Goal: Task Accomplishment & Management: Manage account settings

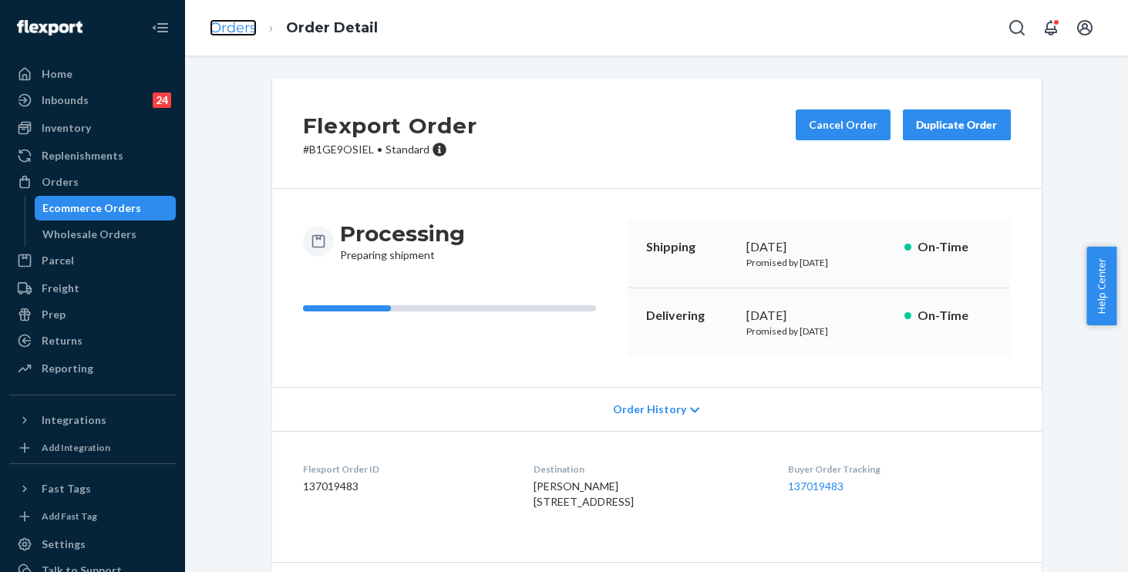
click at [217, 35] on link "Orders" at bounding box center [233, 27] width 47 height 17
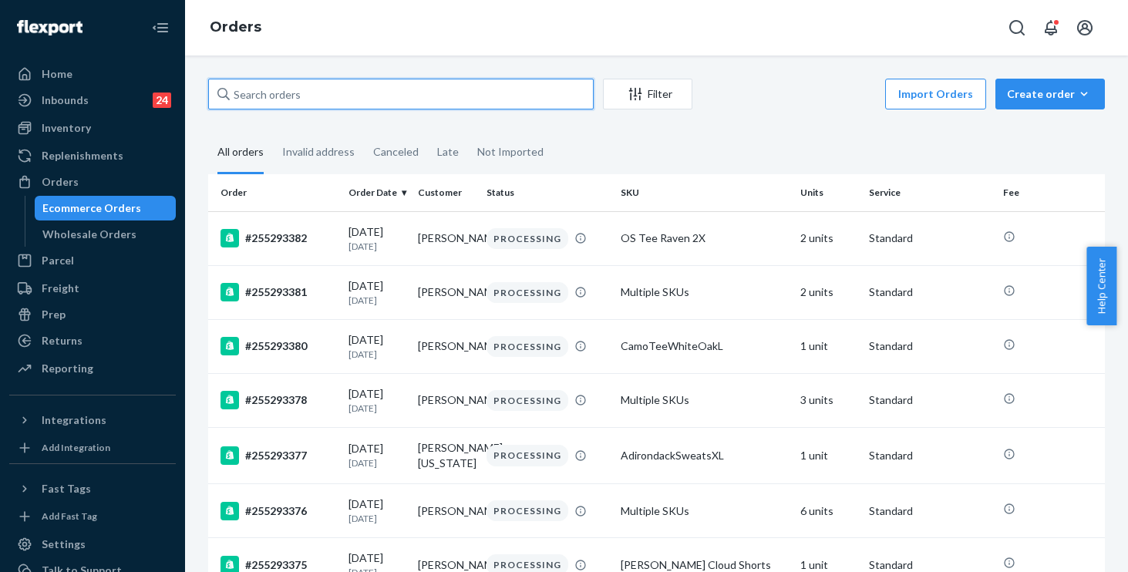
click at [287, 98] on input "text" at bounding box center [401, 94] width 386 height 31
paste input "255052664"
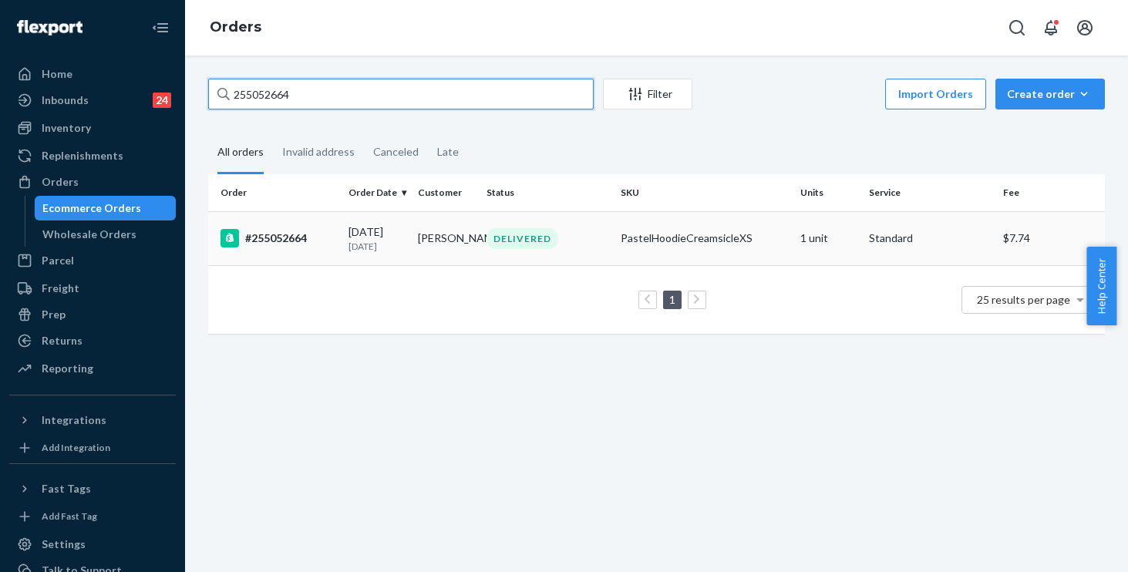
type input "255052664"
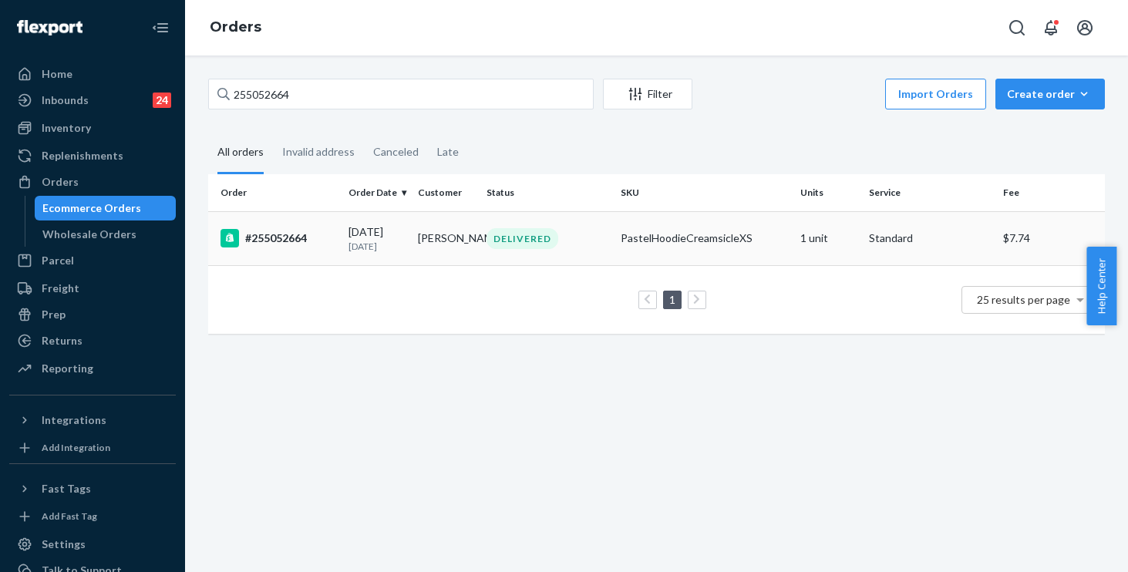
click at [599, 216] on td "DELIVERED" at bounding box center [547, 238] width 134 height 54
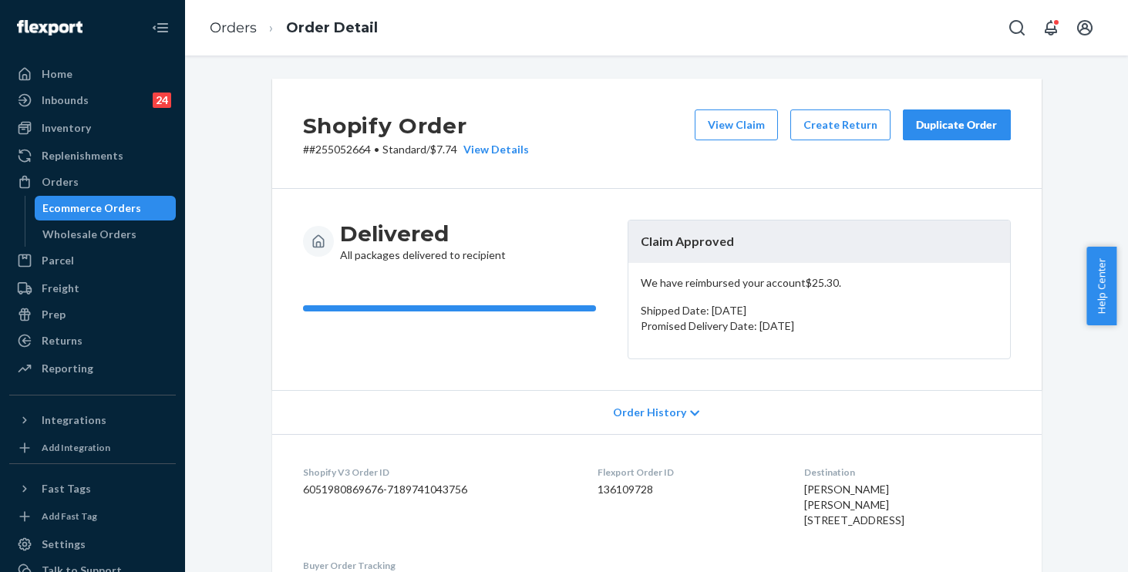
click at [948, 119] on div "Duplicate Order" at bounding box center [957, 124] width 82 height 15
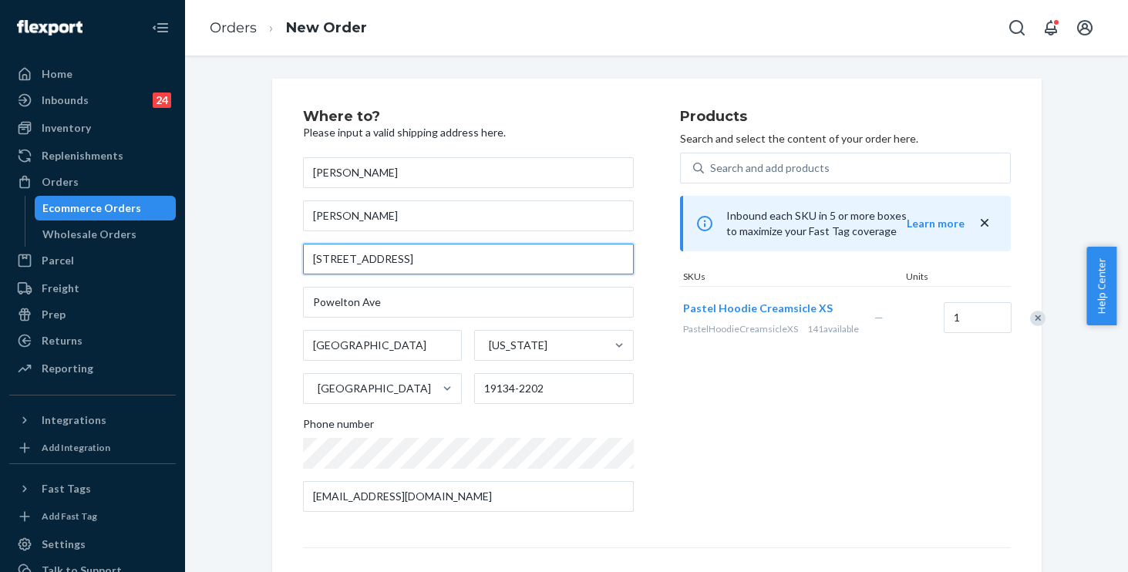
drag, startPoint x: 425, startPoint y: 253, endPoint x: 96, endPoint y: 220, distance: 330.9
click at [96, 220] on div "Home Inbounds 24 Shipping Plans Problems 24 Inventory Products Replenishments O…" at bounding box center [564, 286] width 1128 height 572
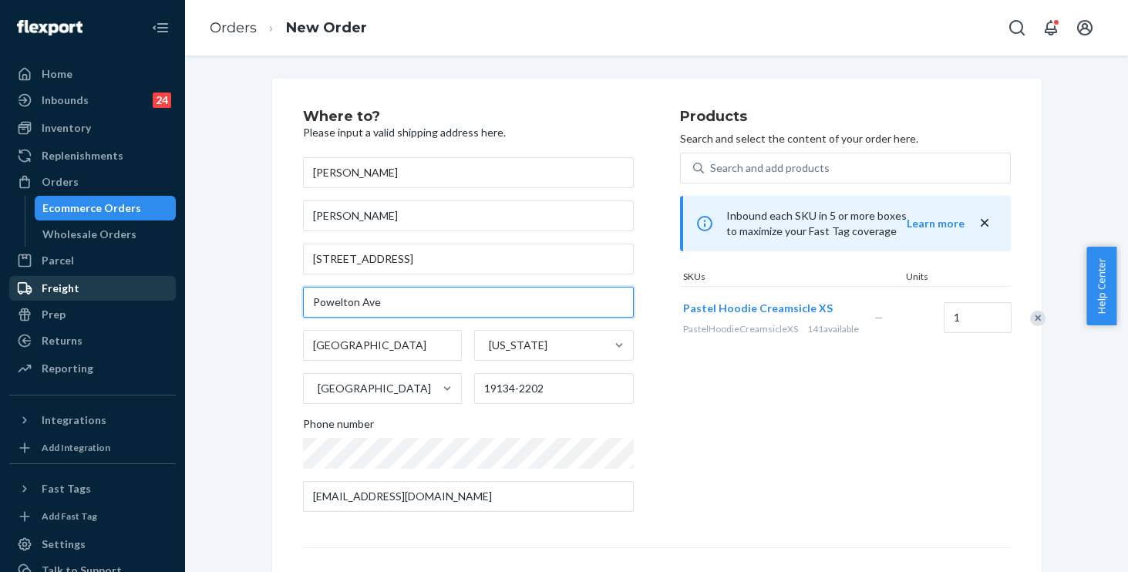
drag, startPoint x: 169, startPoint y: 283, endPoint x: 140, endPoint y: 281, distance: 29.4
click at [140, 281] on div "Home Inbounds 24 Shipping Plans Problems 24 Inventory Products Replenishments O…" at bounding box center [564, 286] width 1128 height 572
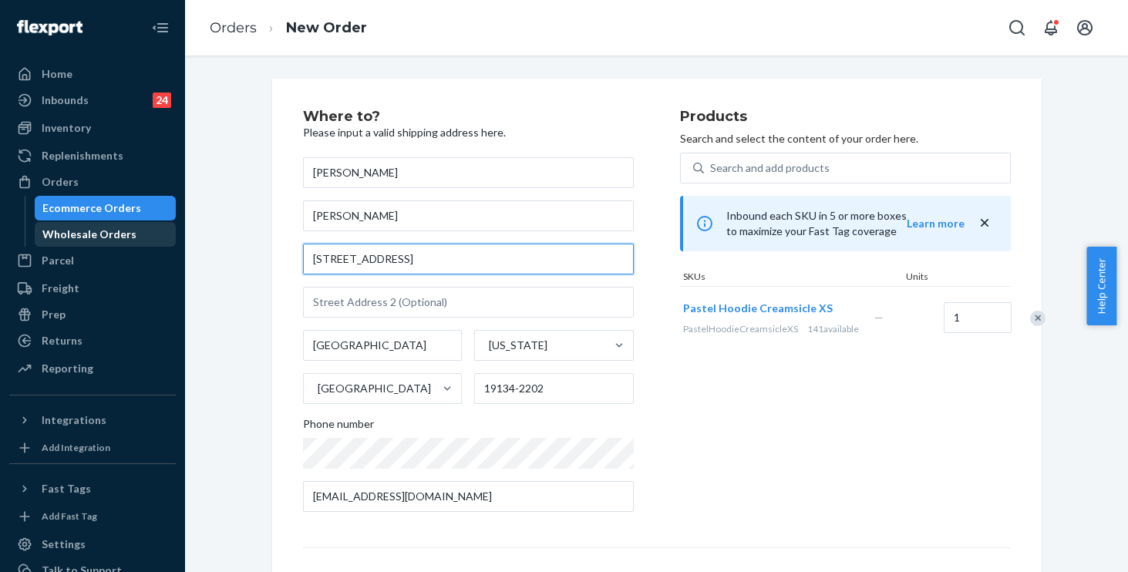
drag, startPoint x: 194, startPoint y: 242, endPoint x: 153, endPoint y: 243, distance: 41.6
click at [153, 243] on div "Home Inbounds 24 Shipping Plans Problems 24 Inventory Products Replenishments O…" at bounding box center [564, 286] width 1128 height 572
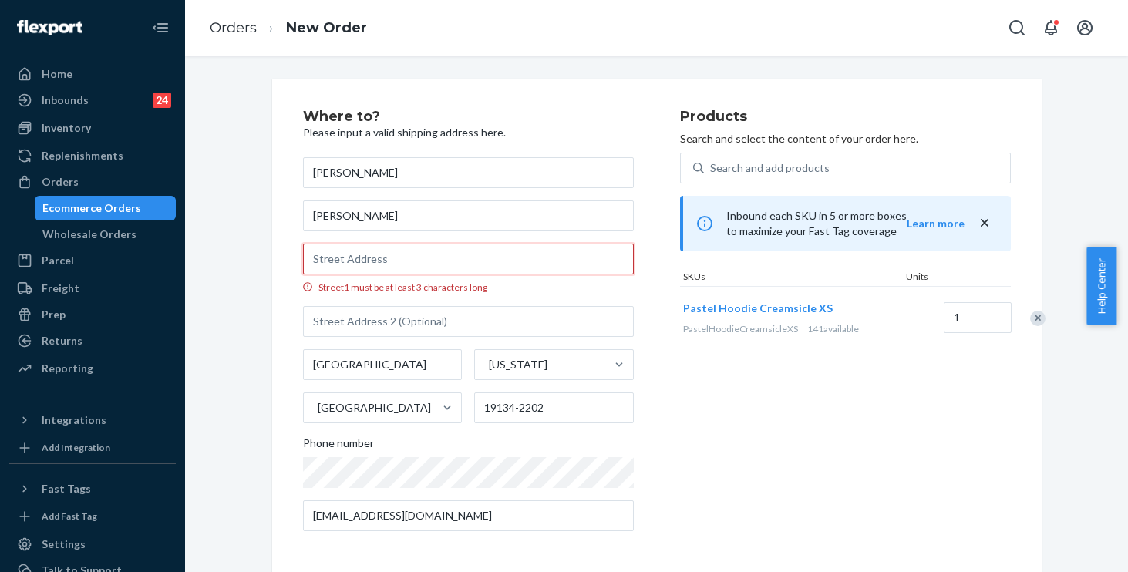
paste input "[STREET_ADDRESS]"
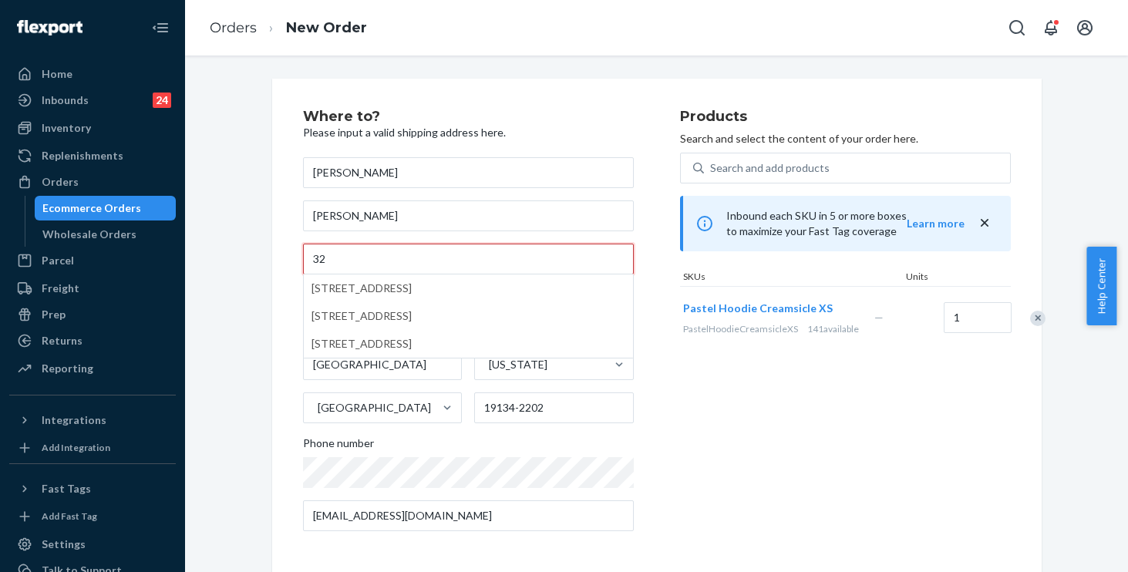
type input "3"
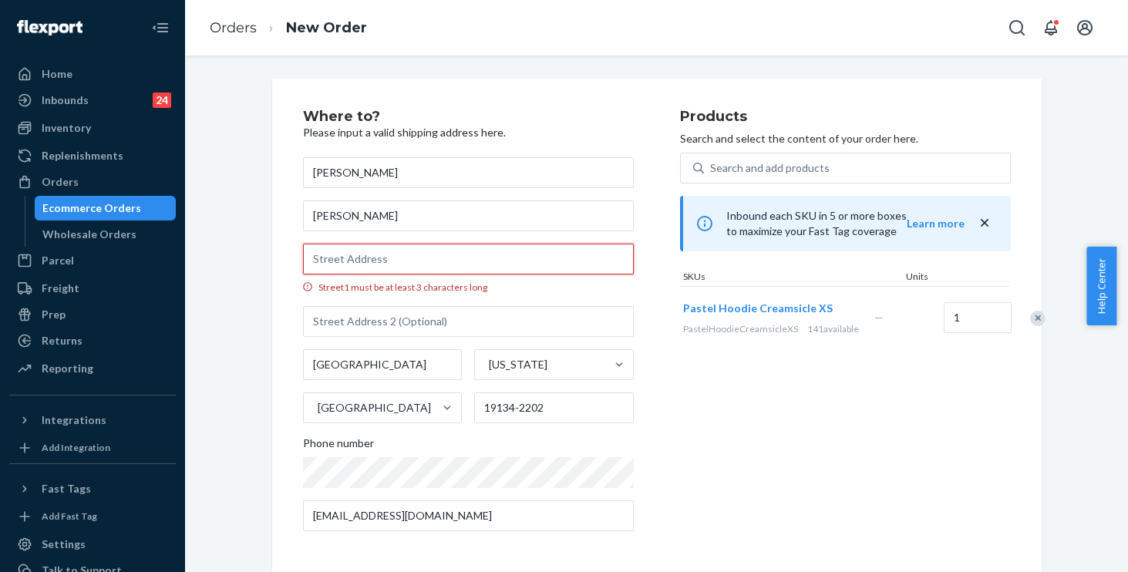
paste input "[STREET_ADDRESS]"
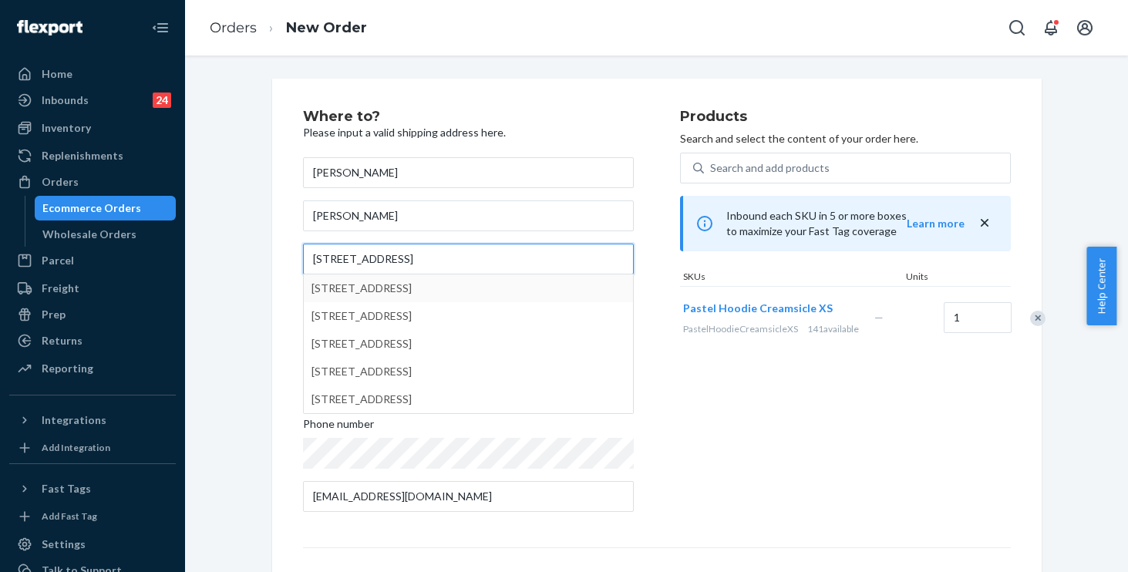
type input "[STREET_ADDRESS]"
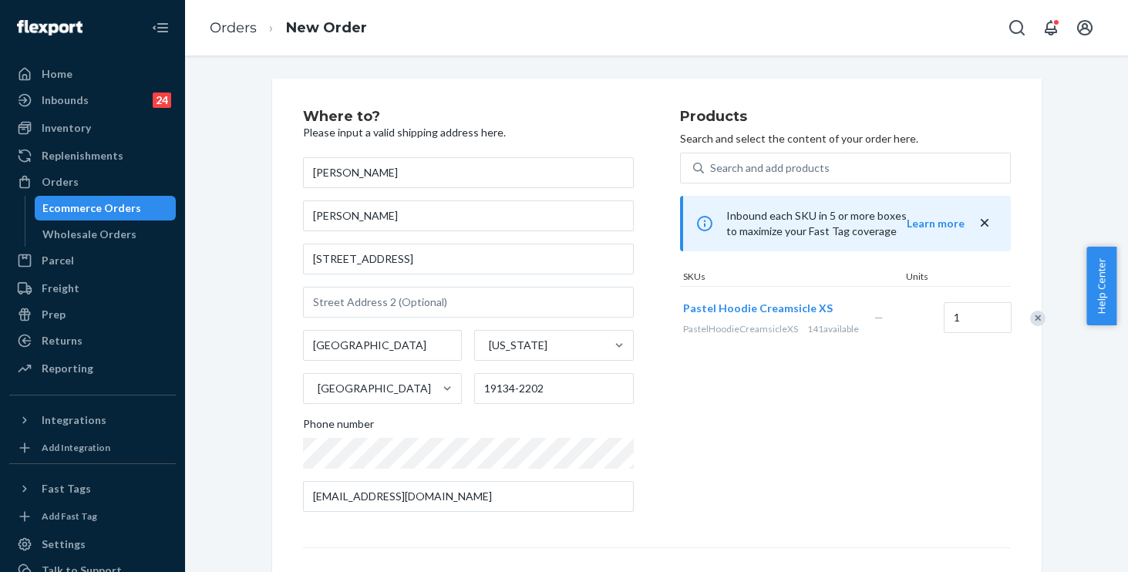
click at [272, 263] on div "Where to? Please input a valid shipping address here. [PERSON_NAME] [PERSON_NAM…" at bounding box center [656, 429] width 769 height 701
drag, startPoint x: 536, startPoint y: 389, endPoint x: 382, endPoint y: 374, distance: 154.2
click at [382, 374] on div "[GEOGRAPHIC_DATA] [US_STATE] [GEOGRAPHIC_DATA] 19134-2202" at bounding box center [468, 367] width 331 height 74
paste input "04"
type input "19104"
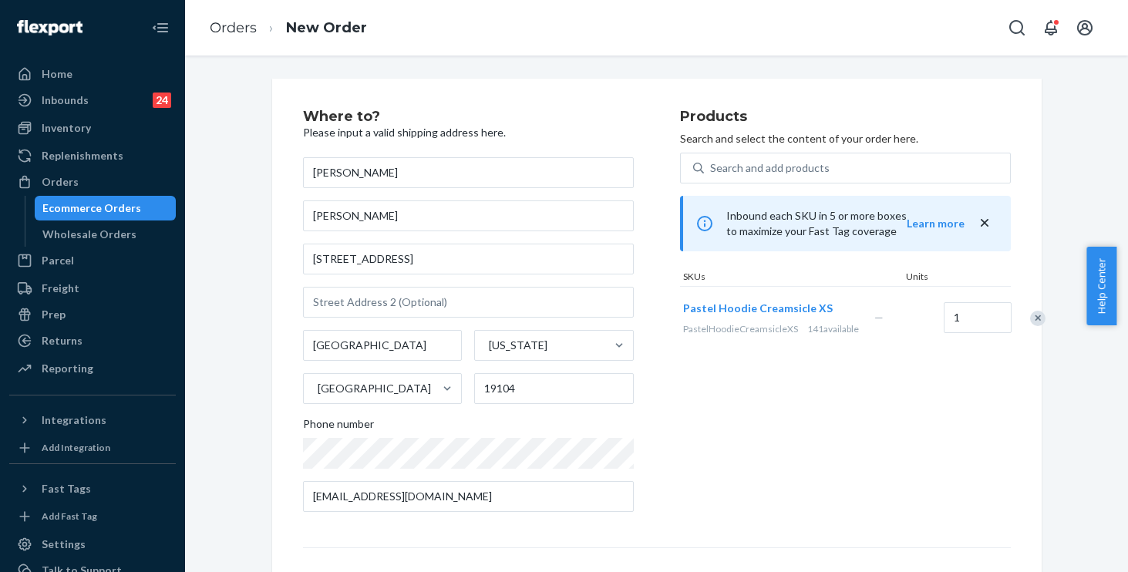
click at [759, 460] on div "Products Search and select the content of your order here. Search and add produ…" at bounding box center [845, 316] width 331 height 415
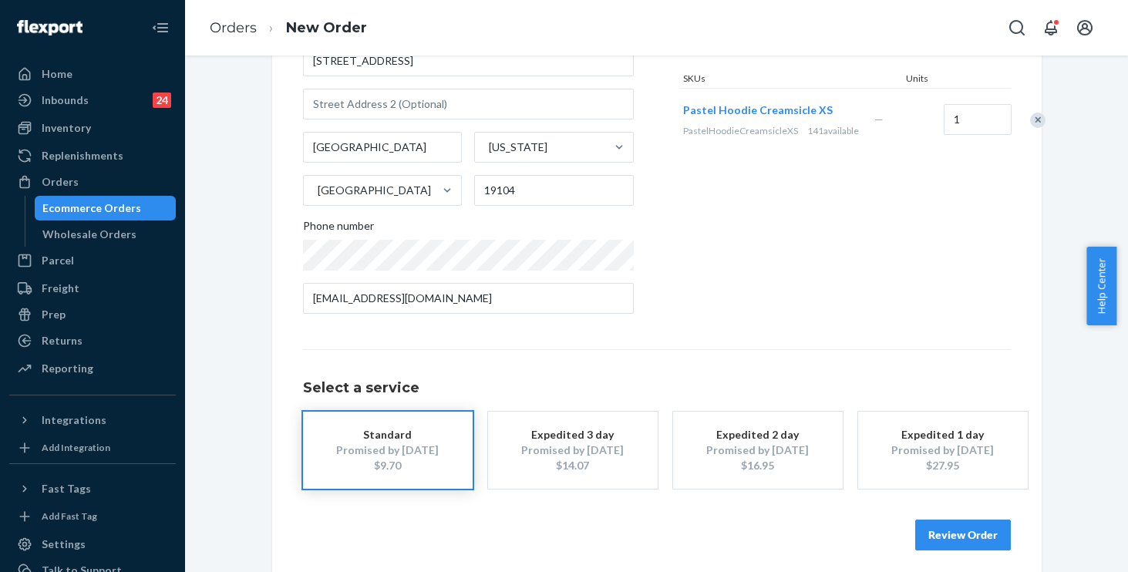
scroll to position [207, 0]
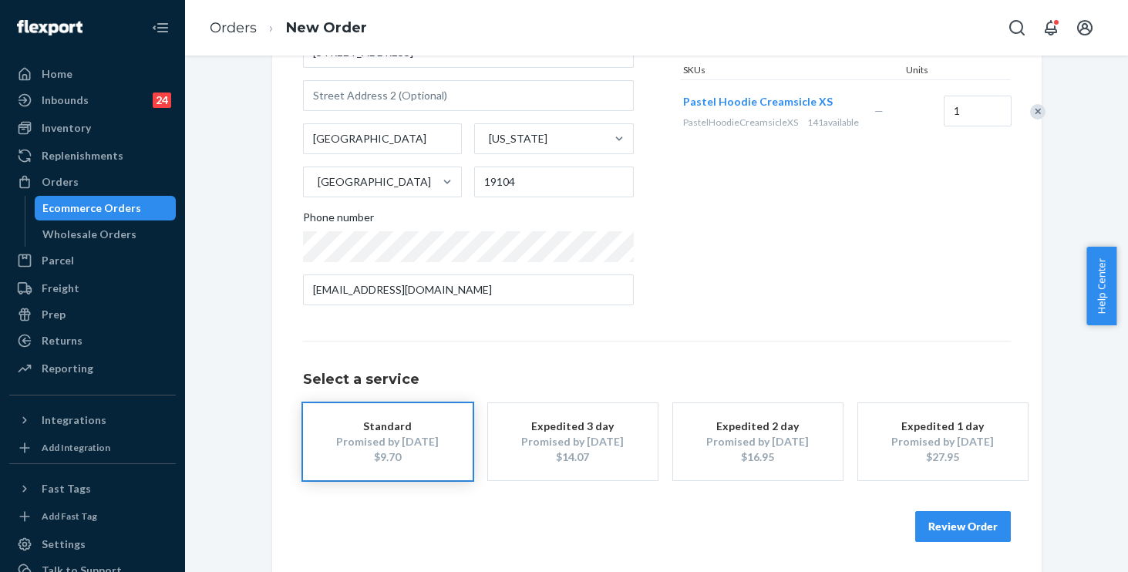
click at [949, 528] on button "Review Order" at bounding box center [963, 526] width 96 height 31
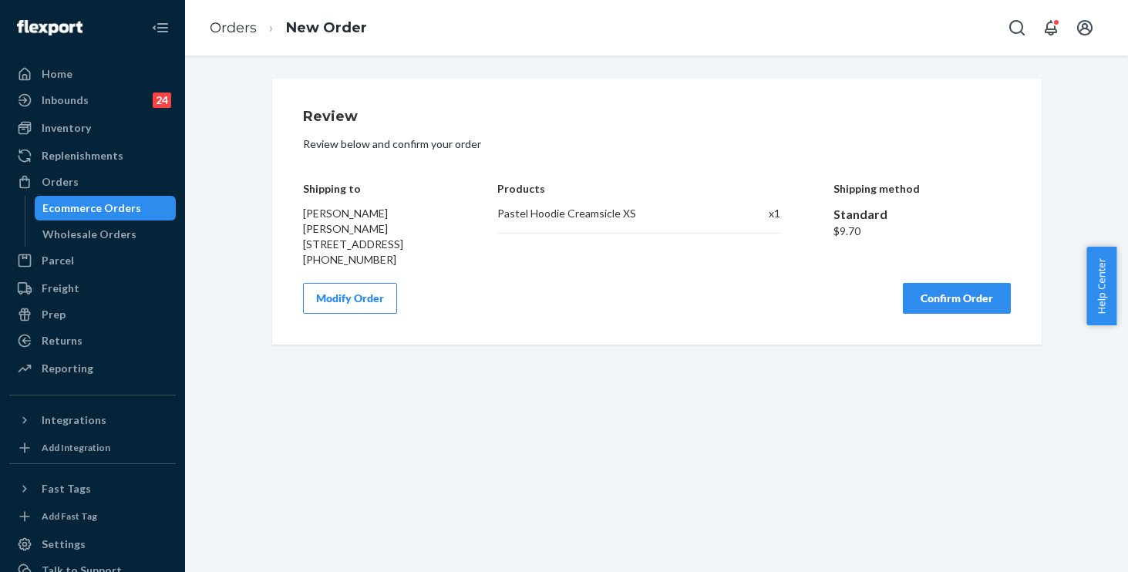
click at [721, 345] on div "Review Review below and confirm your order Shipping to [PERSON_NAME] [PERSON_NA…" at bounding box center [656, 212] width 769 height 266
click at [937, 314] on button "Confirm Order" at bounding box center [957, 298] width 108 height 31
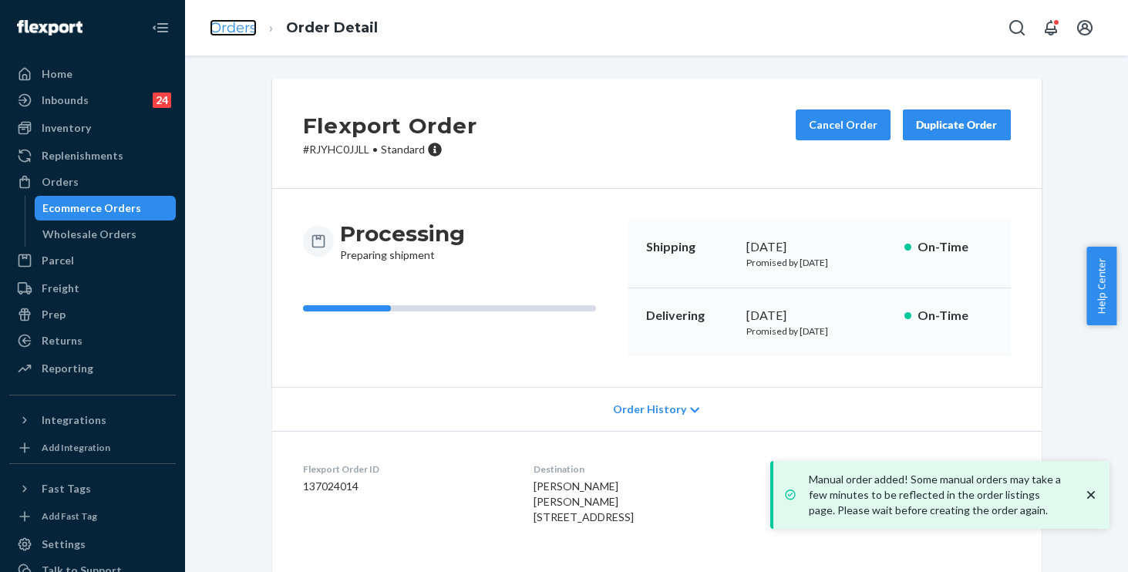
click at [245, 19] on link "Orders" at bounding box center [233, 27] width 47 height 17
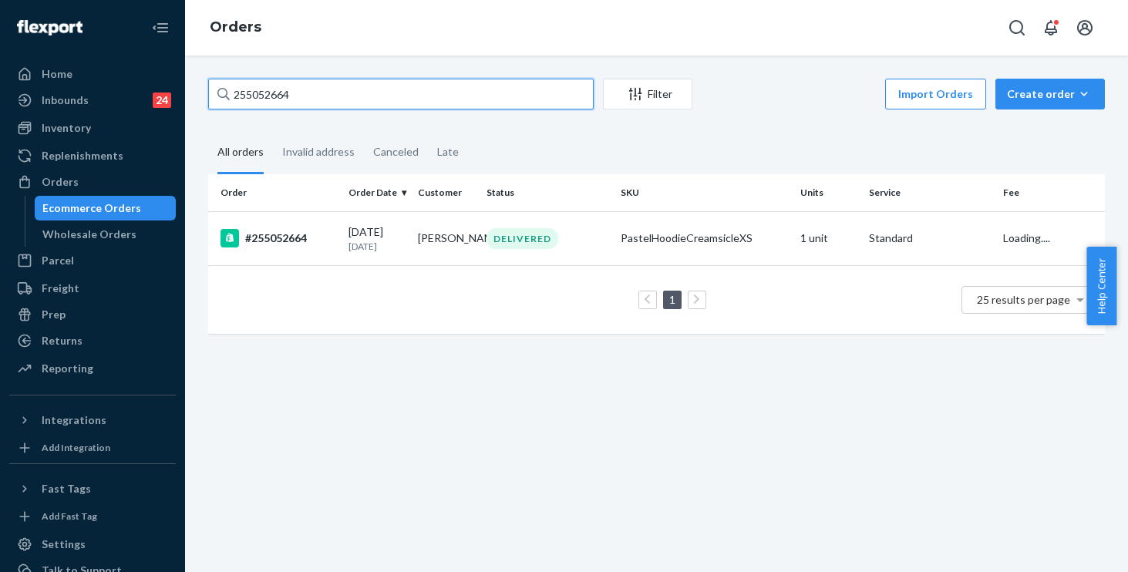
click at [333, 96] on input "255052664" at bounding box center [401, 94] width 386 height 31
drag, startPoint x: 250, startPoint y: 93, endPoint x: 147, endPoint y: 93, distance: 102.5
click at [147, 93] on div "Home Inbounds 24 Shipping Plans Problems 24 Inventory Products Replenishments O…" at bounding box center [564, 286] width 1128 height 572
paste input "7922"
type input "255079224"
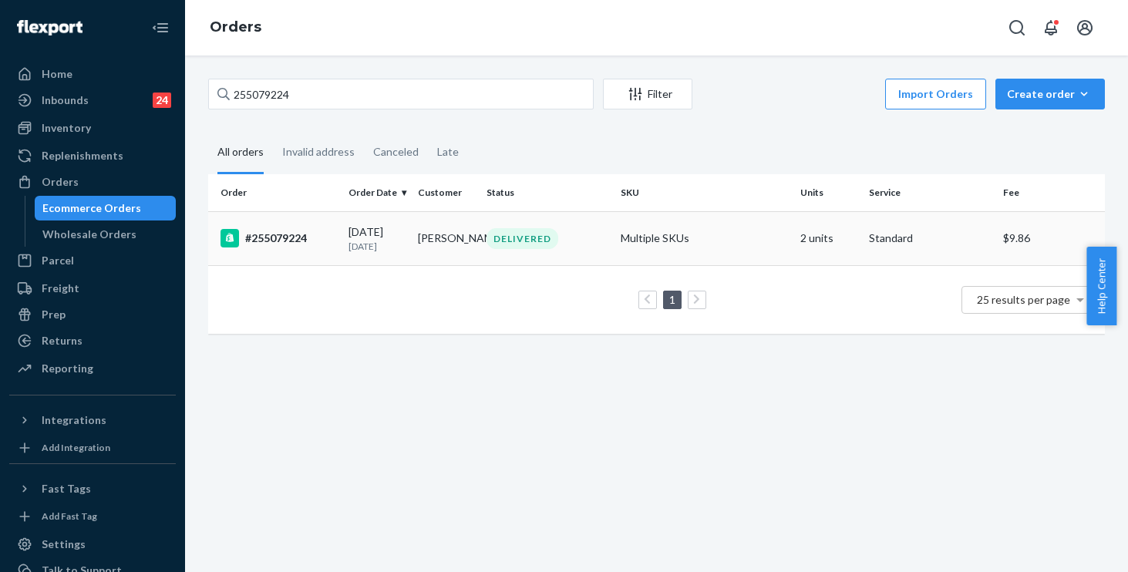
click at [591, 241] on div "DELIVERED" at bounding box center [547, 238] width 128 height 21
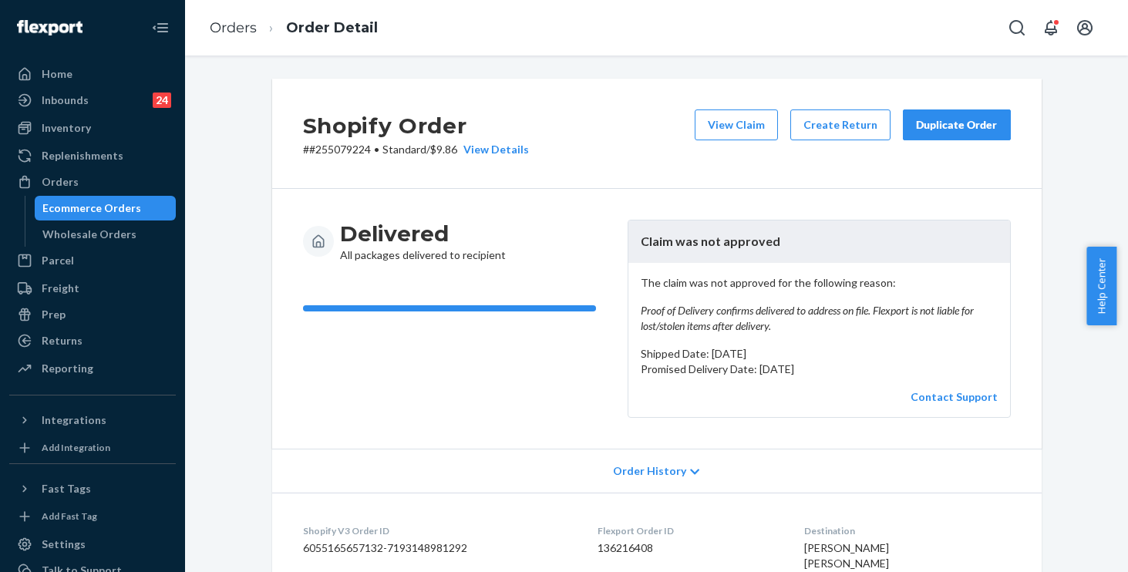
click at [956, 129] on div "Duplicate Order" at bounding box center [957, 124] width 82 height 15
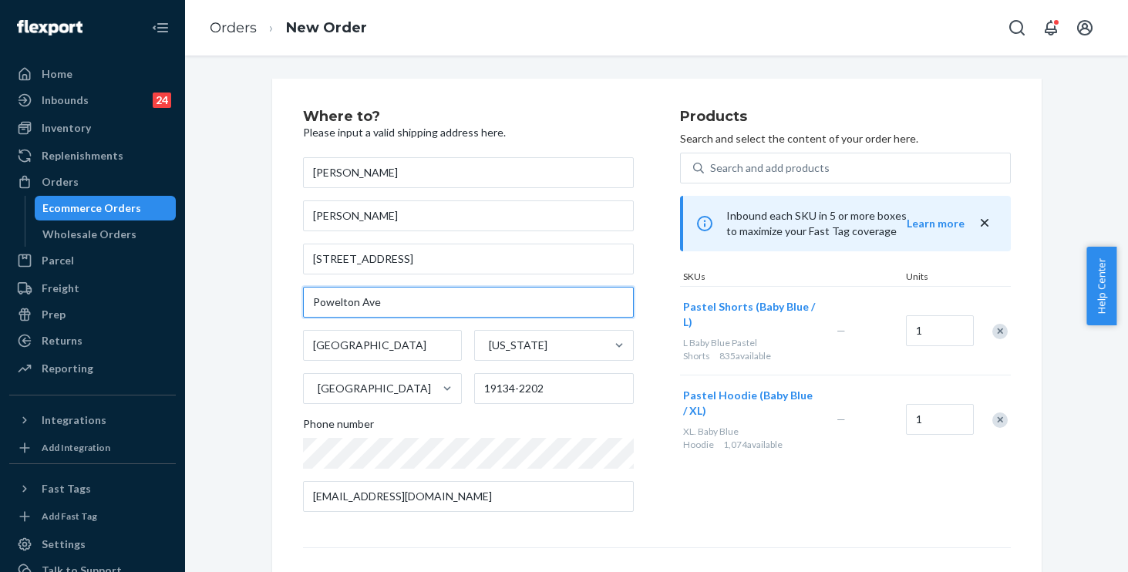
drag, startPoint x: 373, startPoint y: 307, endPoint x: 226, endPoint y: 290, distance: 148.2
click at [226, 290] on div "Where to? Please input a valid shipping address here. [PERSON_NAME] [PERSON_NAM…" at bounding box center [657, 429] width 920 height 701
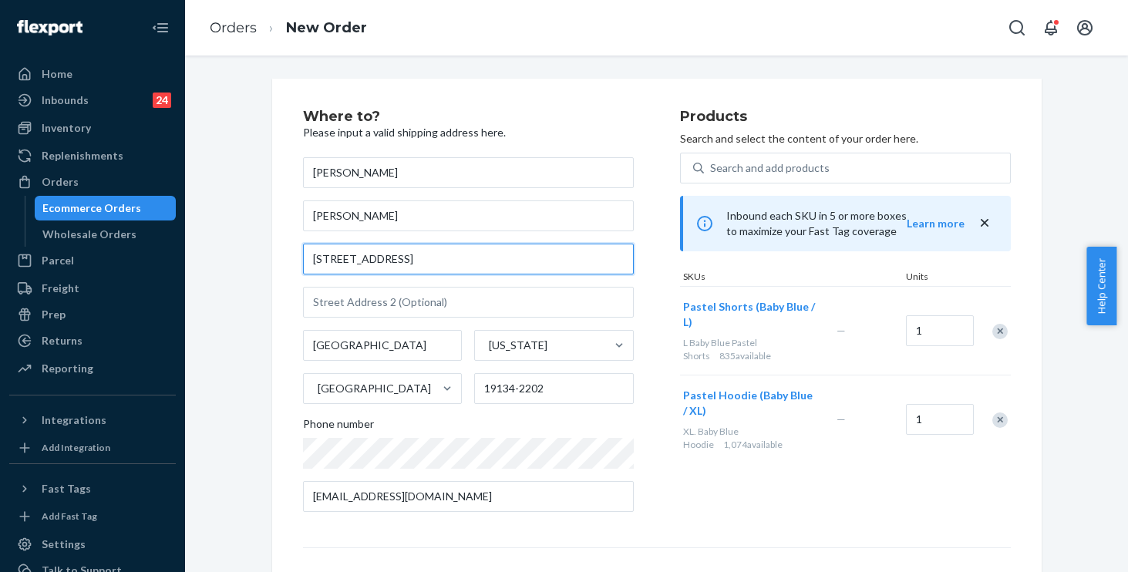
drag, startPoint x: 406, startPoint y: 258, endPoint x: 168, endPoint y: 261, distance: 238.3
click at [168, 261] on div "Home Inbounds 24 Shipping Plans Problems 24 Inventory Products Replenishments O…" at bounding box center [564, 286] width 1128 height 572
paste input "Powelton Ave"
type input "[STREET_ADDRESS]"
click at [261, 296] on div "Where to? Please input a valid shipping address here. [PERSON_NAME] [PERSON_NAM…" at bounding box center [657, 429] width 793 height 701
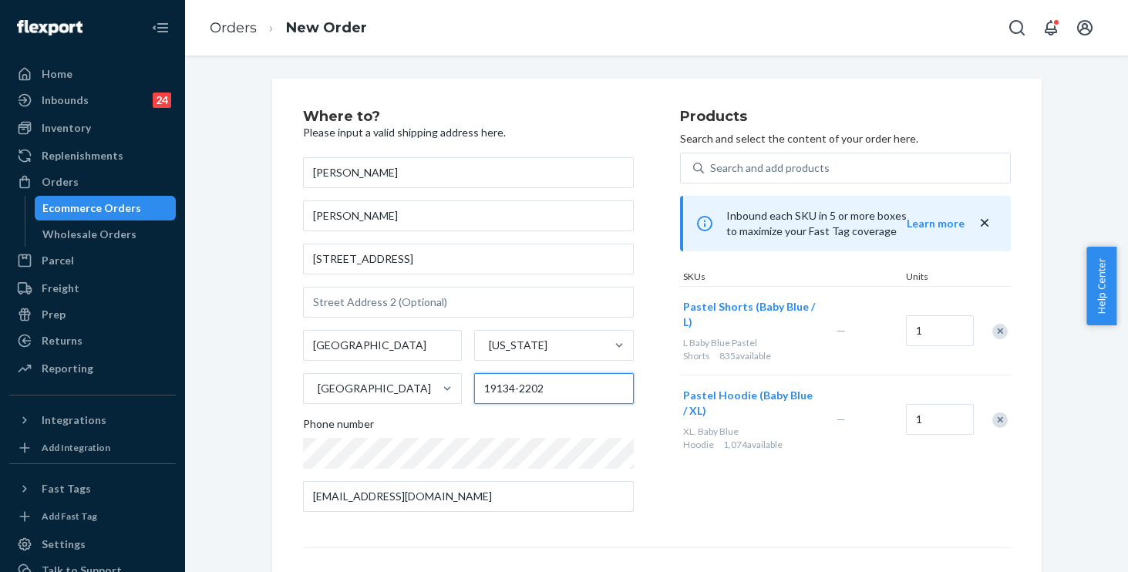
click at [547, 394] on input "19134-2202" at bounding box center [554, 388] width 160 height 31
drag, startPoint x: 373, startPoint y: 375, endPoint x: 200, endPoint y: 359, distance: 174.2
click at [200, 359] on div "Where to? Please input a valid shipping address here. [PERSON_NAME] [PERSON_NAM…" at bounding box center [657, 429] width 920 height 701
paste input "04"
type input "19104"
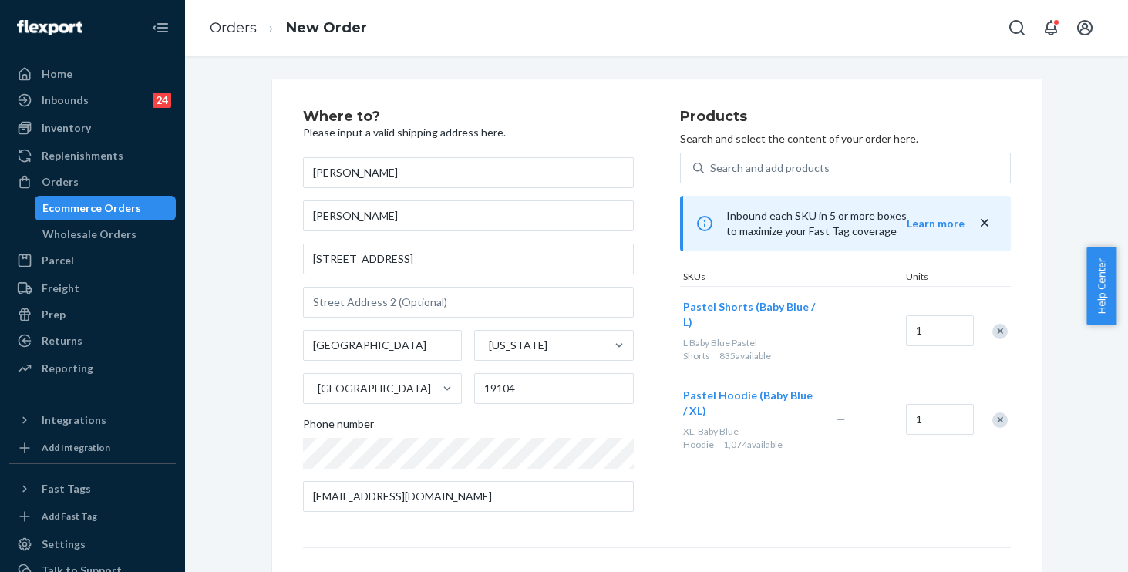
click at [229, 368] on div "Where to? Please input a valid shipping address here. [PERSON_NAME] [PERSON_NAM…" at bounding box center [657, 429] width 920 height 701
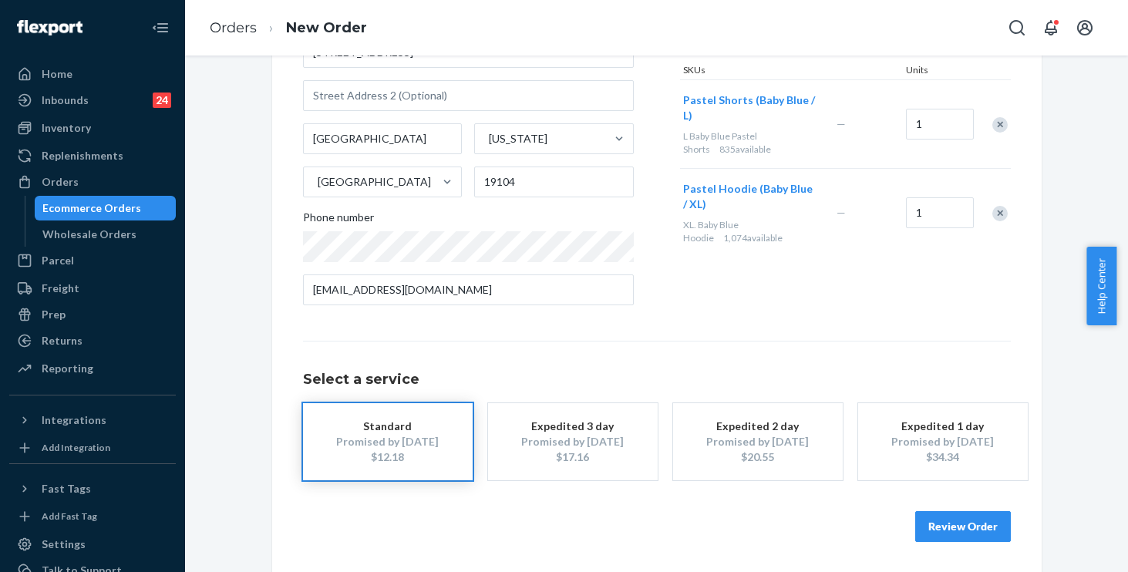
click at [942, 529] on button "Review Order" at bounding box center [963, 526] width 96 height 31
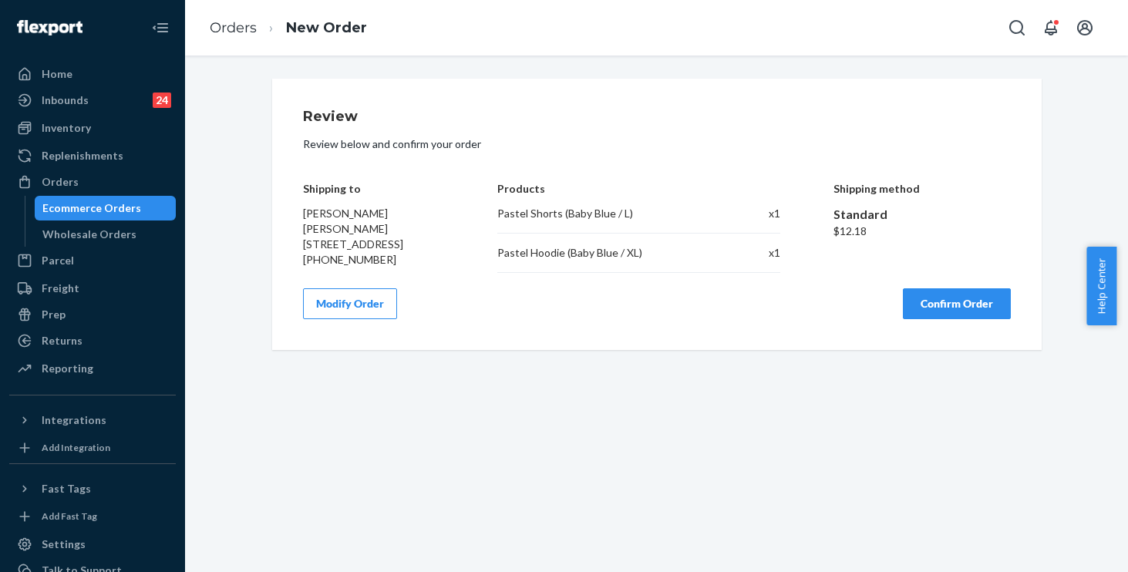
click at [941, 319] on button "Confirm Order" at bounding box center [957, 303] width 108 height 31
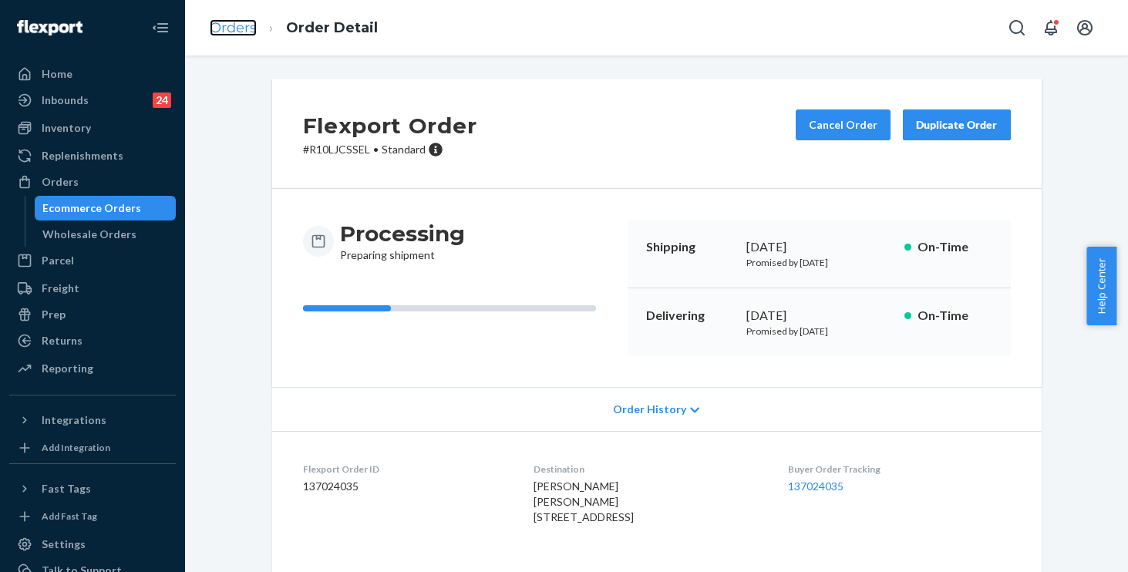
click at [226, 34] on link "Orders" at bounding box center [233, 27] width 47 height 17
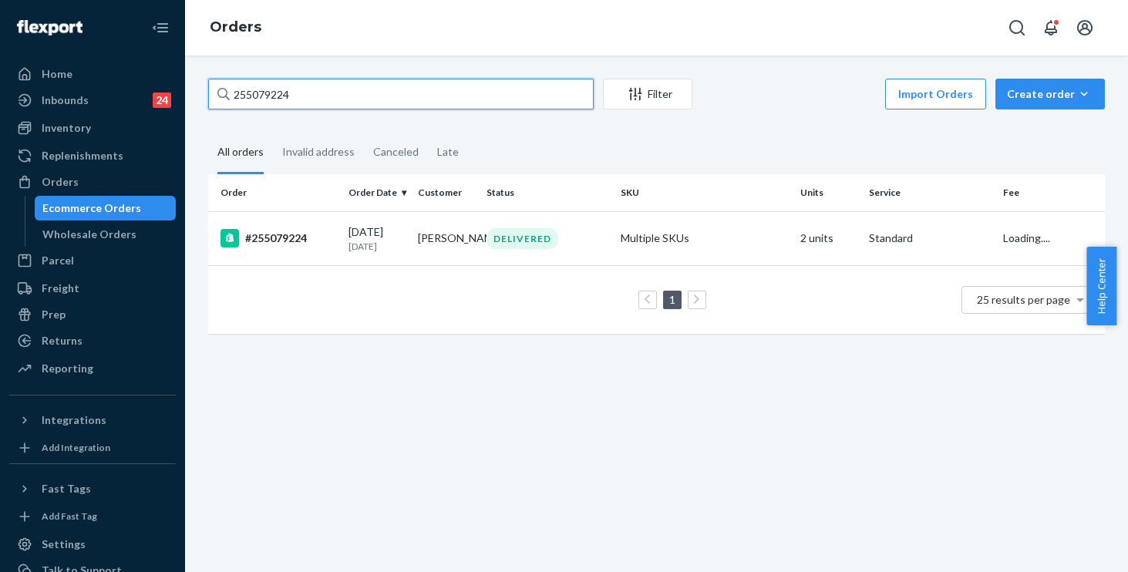
click at [329, 94] on input "255079224" at bounding box center [401, 94] width 386 height 31
drag, startPoint x: 202, startPoint y: 85, endPoint x: 105, endPoint y: 66, distance: 99.0
click at [105, 66] on div "Home Inbounds 24 Shipping Plans Problems 24 Inventory Products Replenishments O…" at bounding box center [564, 286] width 1128 height 572
paste input "111263"
type input "255111263"
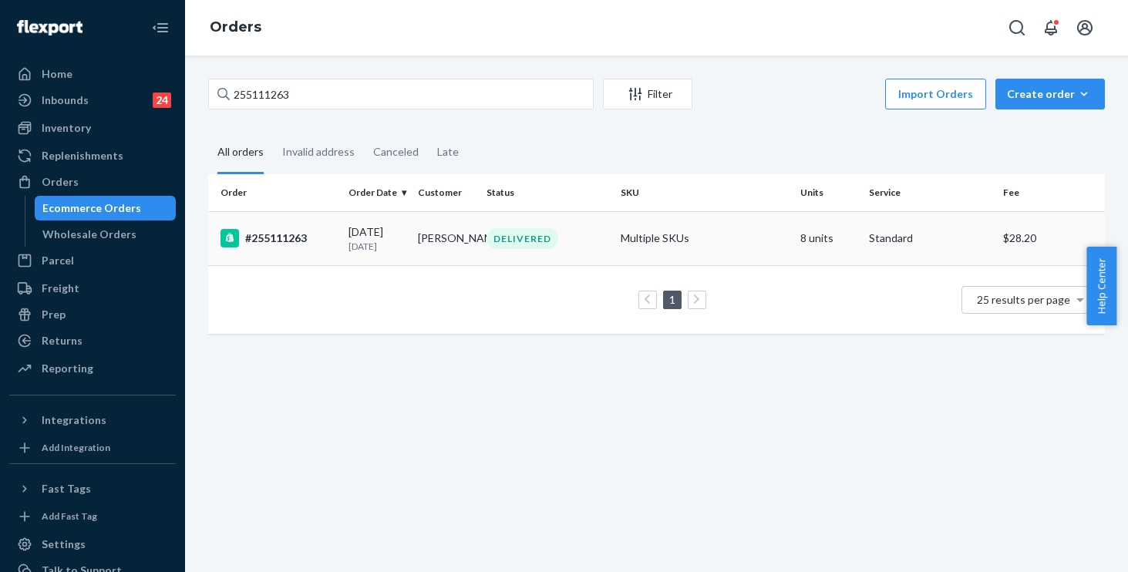
click at [733, 247] on td "Multiple SKUs" at bounding box center [704, 238] width 180 height 54
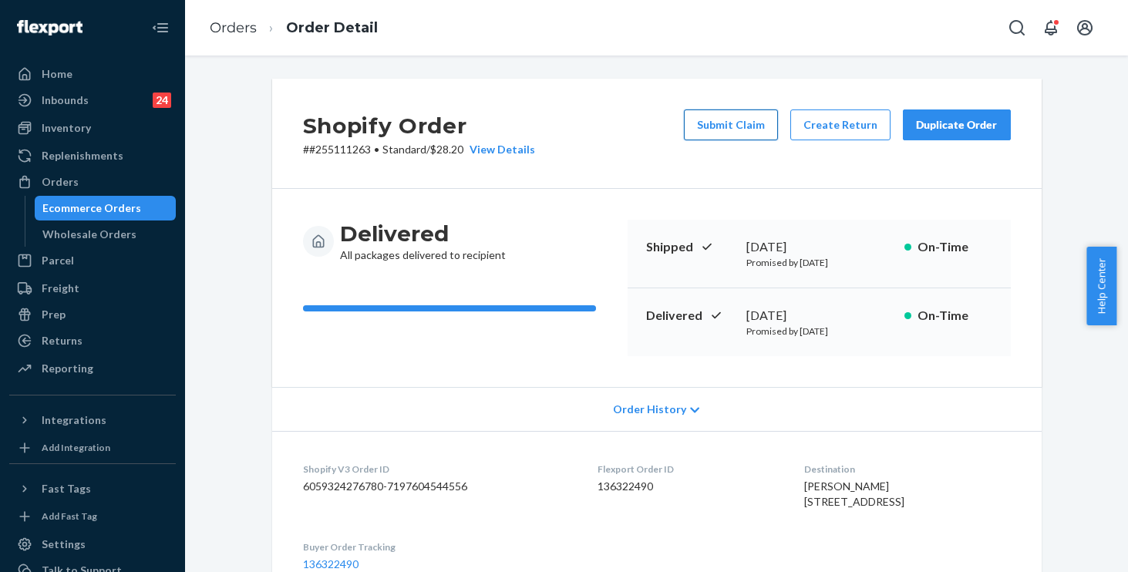
click at [720, 124] on button "Submit Claim" at bounding box center [731, 124] width 94 height 31
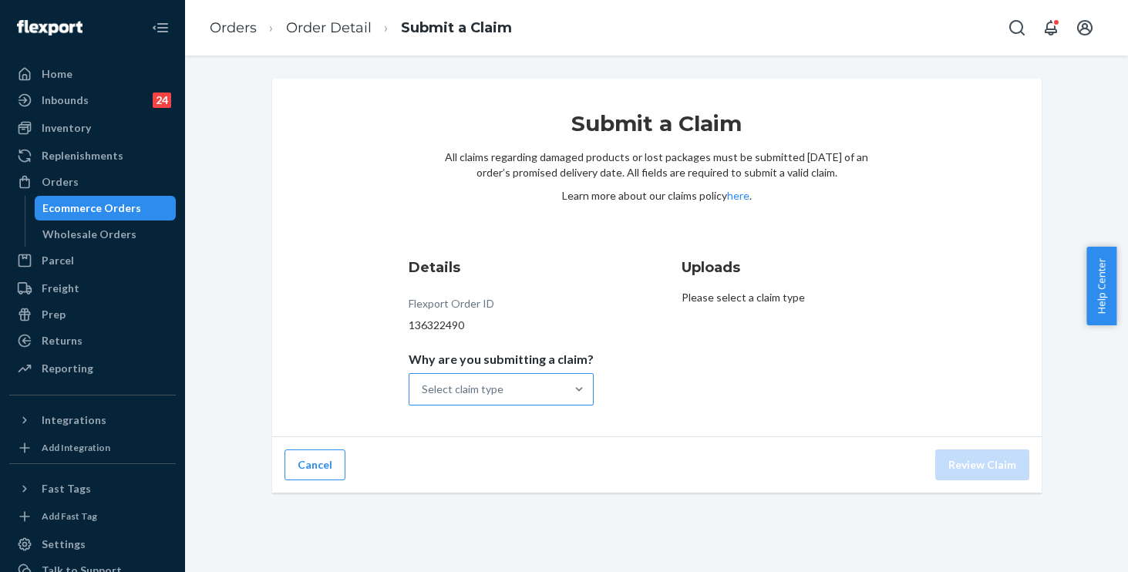
click at [486, 392] on div "Select claim type" at bounding box center [463, 389] width 82 height 15
click at [423, 392] on input "Why are you submitting a claim? Select claim type" at bounding box center [423, 389] width 2 height 15
click at [453, 520] on div "Missing product" at bounding box center [501, 519] width 179 height 31
click at [423, 397] on input "Why are you submitting a claim? option Missing product focused, 0 of 4. 4 resul…" at bounding box center [423, 389] width 2 height 15
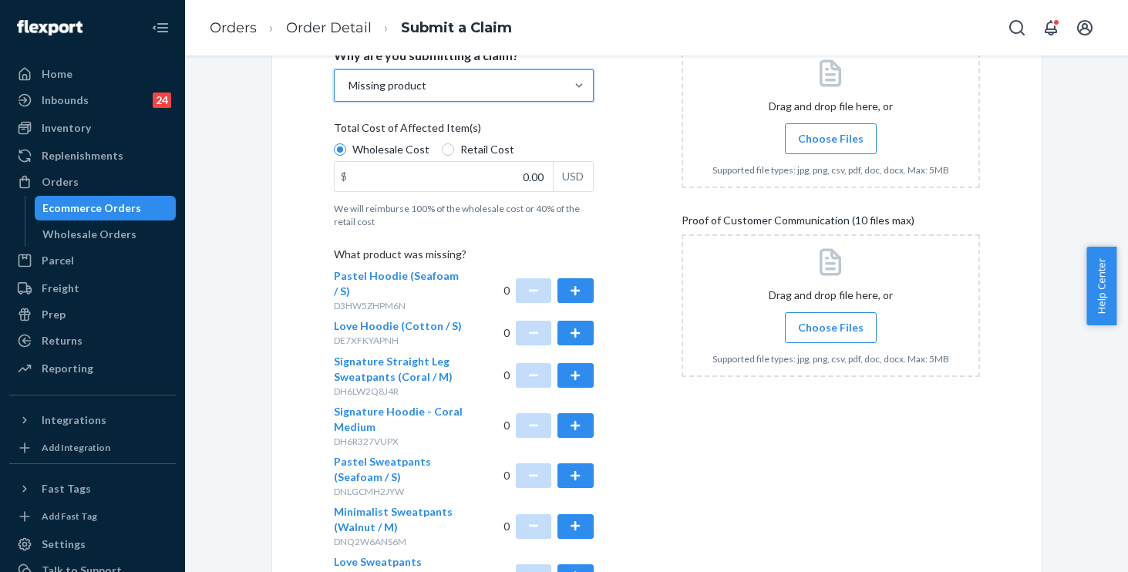
scroll to position [487, 0]
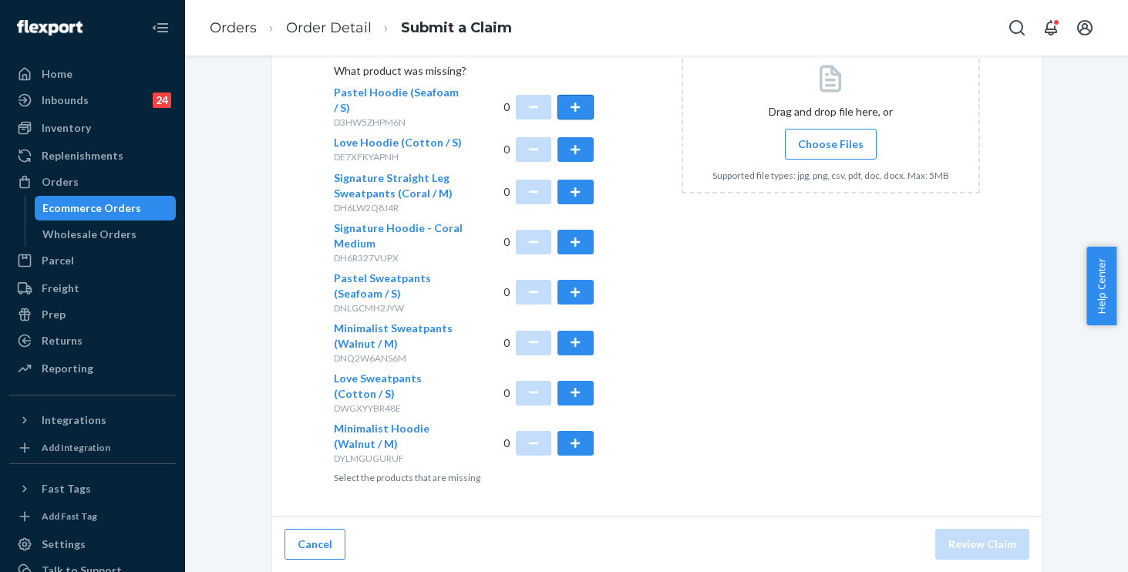
click at [567, 103] on button "button" at bounding box center [574, 107] width 35 height 25
click at [719, 268] on div "Uploads Proof of Cost (10 files max) Search by file name Drag and drop file her…" at bounding box center [831, 127] width 298 height 727
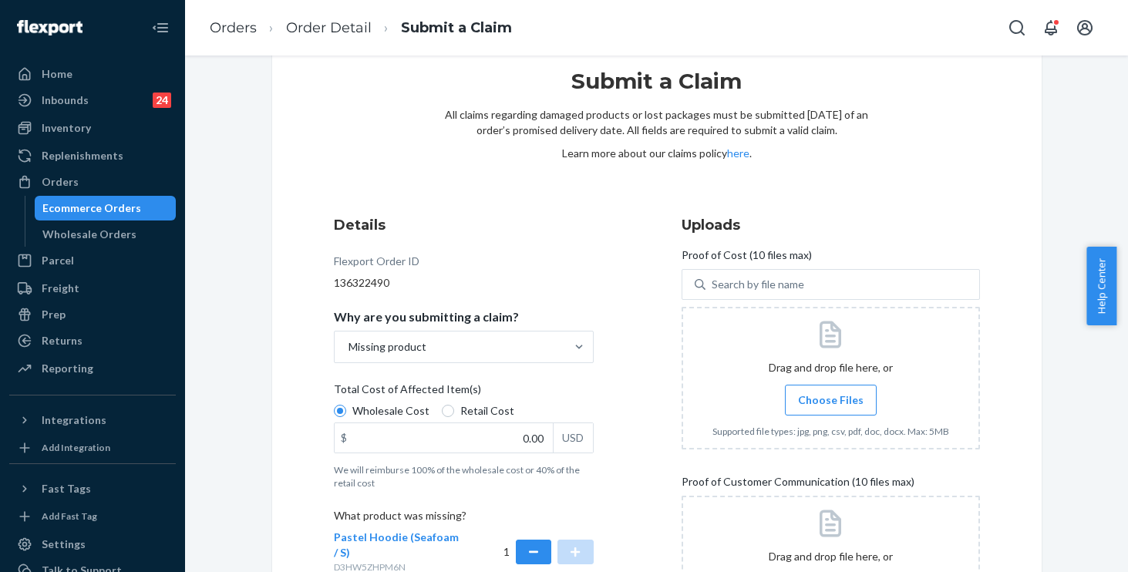
scroll to position [60, 0]
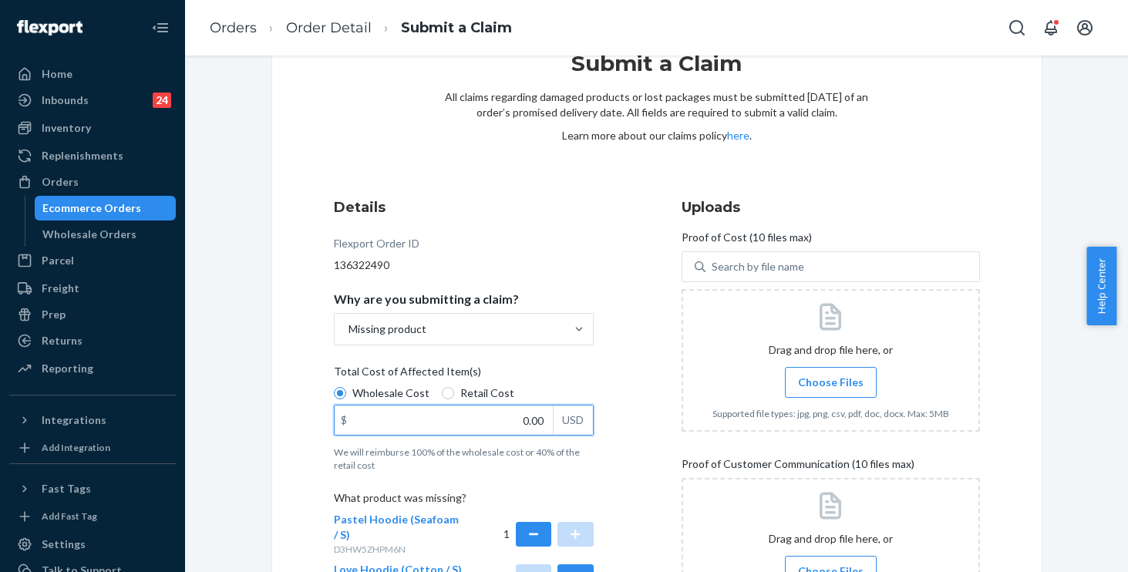
click at [463, 424] on input "0.00" at bounding box center [444, 420] width 218 height 29
type input "47.00"
click at [820, 360] on div at bounding box center [831, 360] width 298 height 143
click at [844, 383] on span "Choose Files" at bounding box center [831, 382] width 66 height 15
click at [831, 383] on input "Choose Files" at bounding box center [830, 382] width 1 height 17
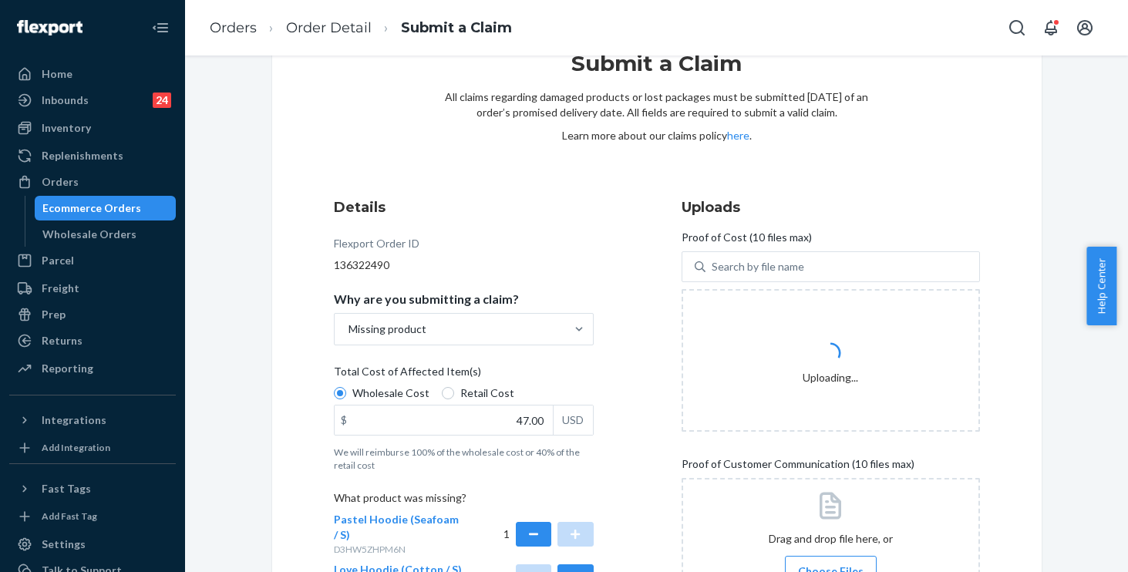
click at [655, 439] on div "Details Flexport Order ID 136322490 Why are you submitting a claim? Missing pro…" at bounding box center [657, 554] width 646 height 715
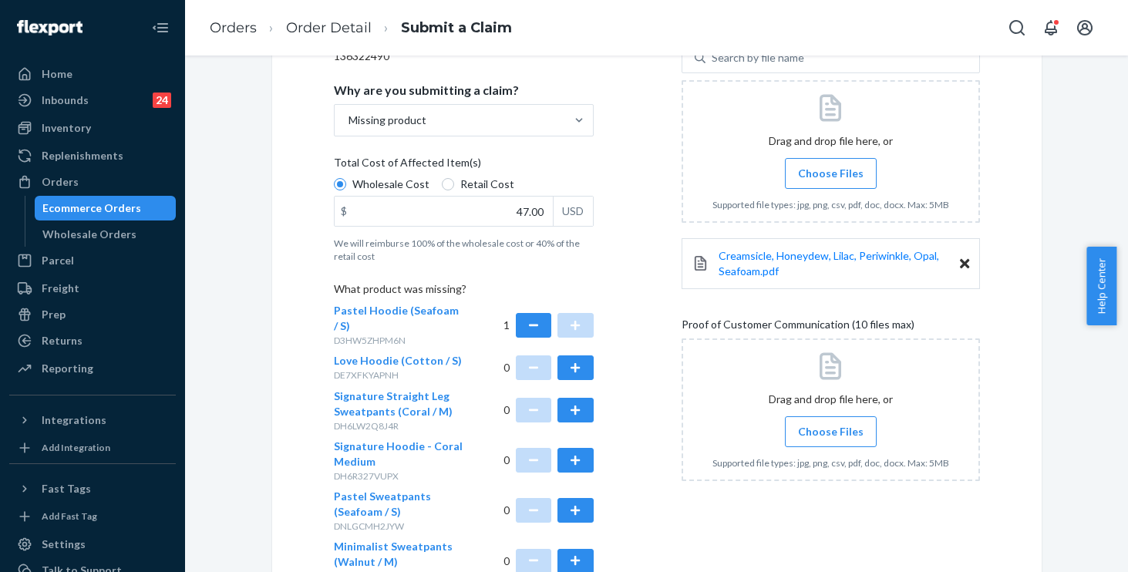
scroll to position [274, 0]
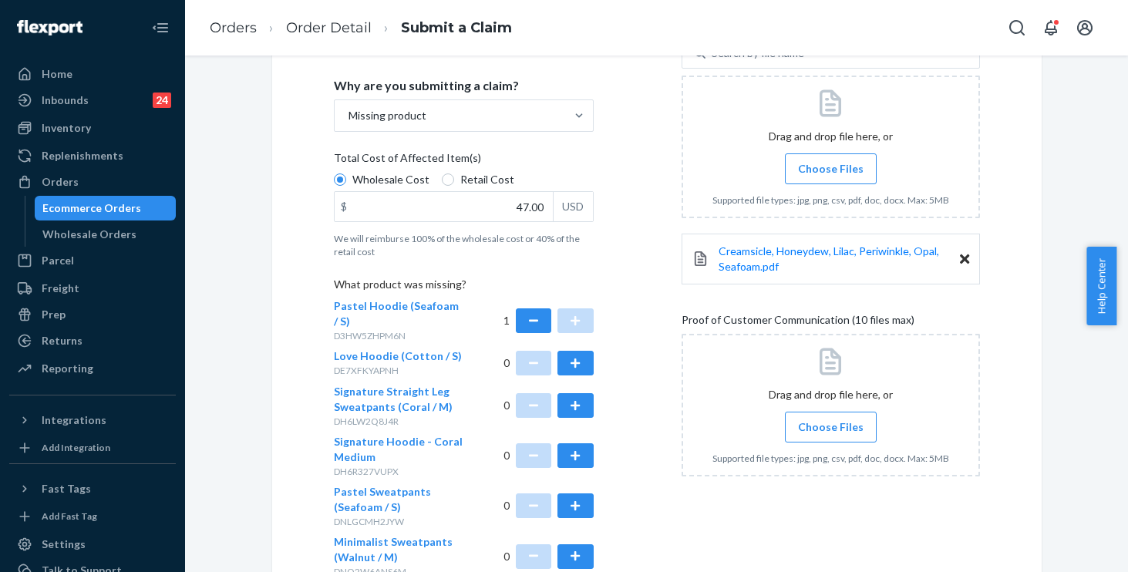
click at [827, 429] on span "Choose Files" at bounding box center [831, 426] width 66 height 15
click at [830, 429] on input "Choose Files" at bounding box center [830, 427] width 1 height 17
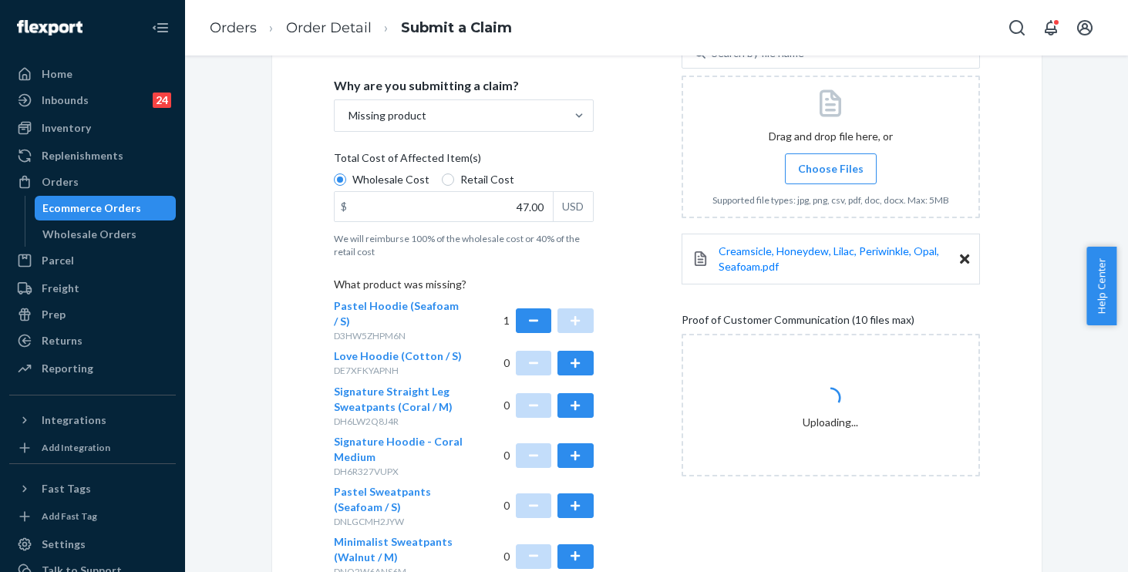
click at [952, 305] on div "Uploads Proof of Cost (10 files max) Search by file name Drag and drop file her…" at bounding box center [831, 341] width 298 height 727
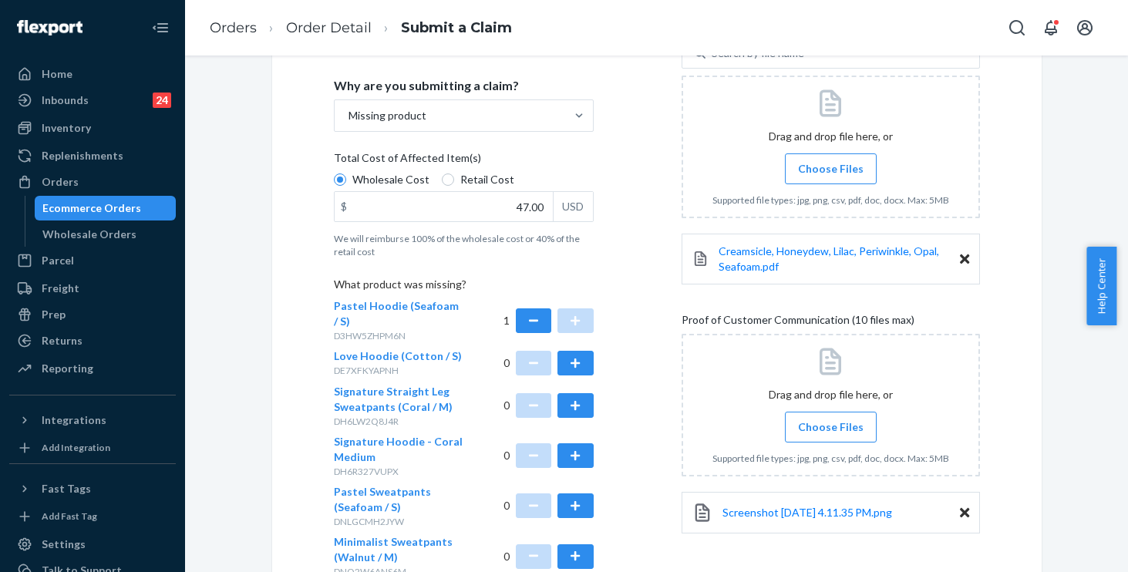
click at [830, 407] on div at bounding box center [831, 405] width 298 height 143
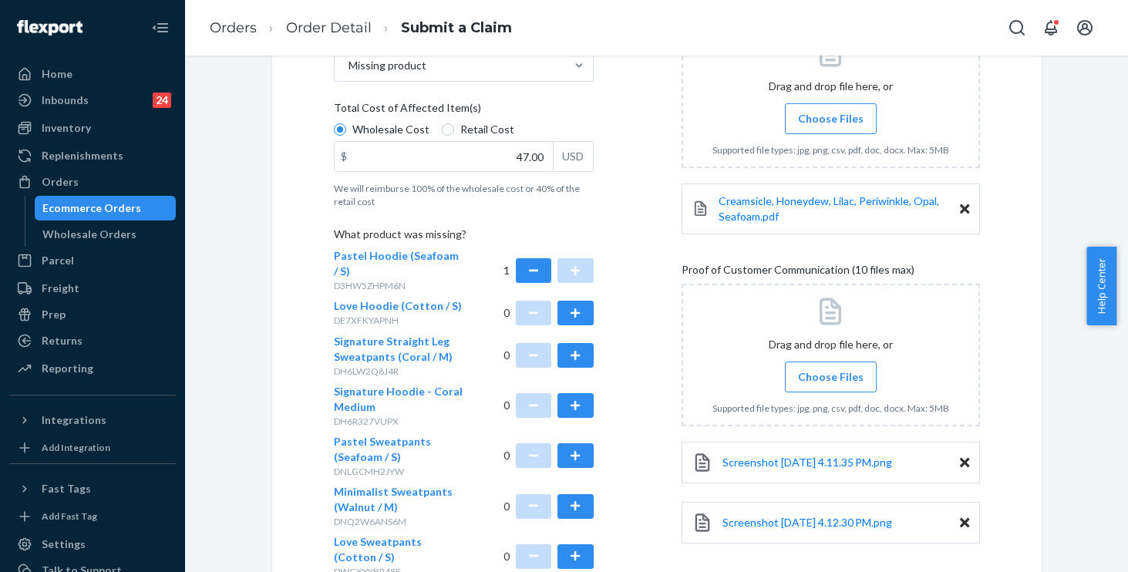
scroll to position [325, 0]
click at [817, 382] on span "Choose Files" at bounding box center [831, 376] width 66 height 15
click at [830, 382] on input "Choose Files" at bounding box center [830, 376] width 1 height 17
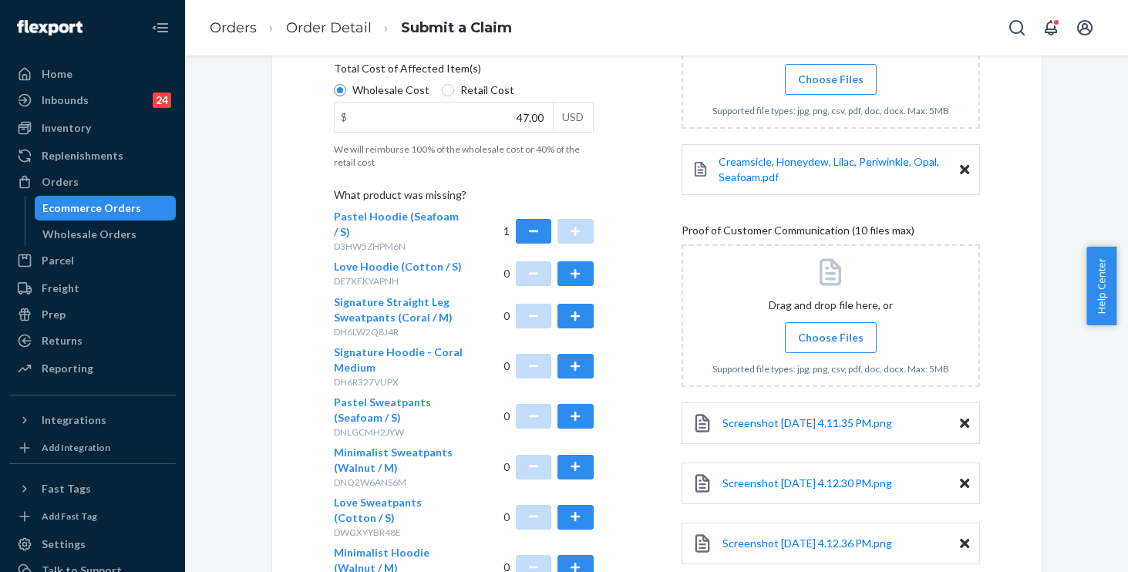
scroll to position [487, 0]
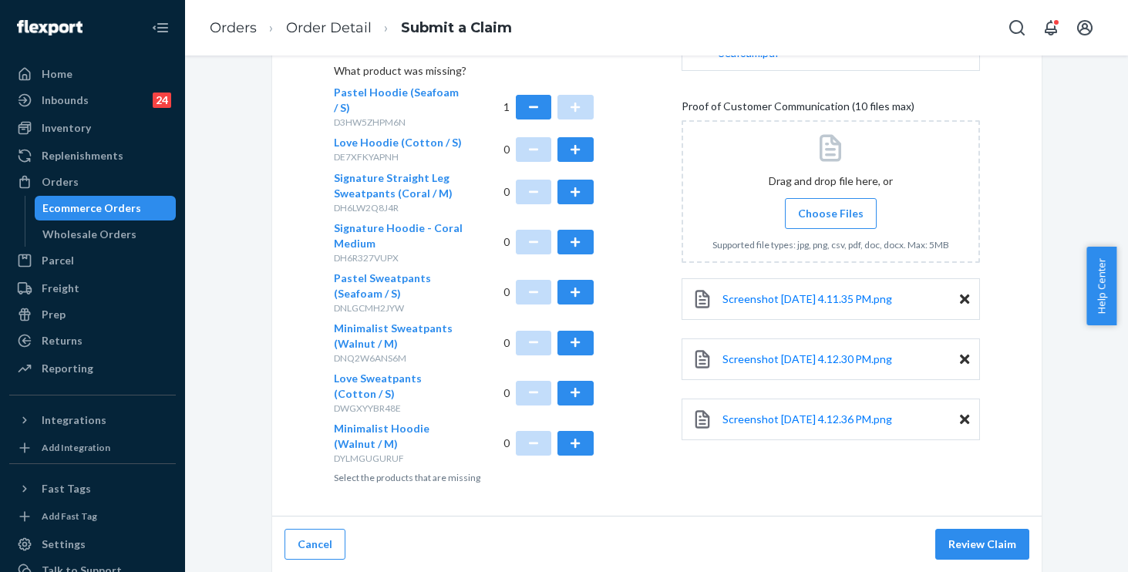
click at [811, 217] on span "Choose Files" at bounding box center [831, 213] width 66 height 15
click at [830, 217] on input "Choose Files" at bounding box center [830, 213] width 1 height 17
click at [827, 217] on span "Choose Files" at bounding box center [831, 213] width 66 height 15
click at [830, 217] on input "Choose Files" at bounding box center [830, 213] width 1 height 17
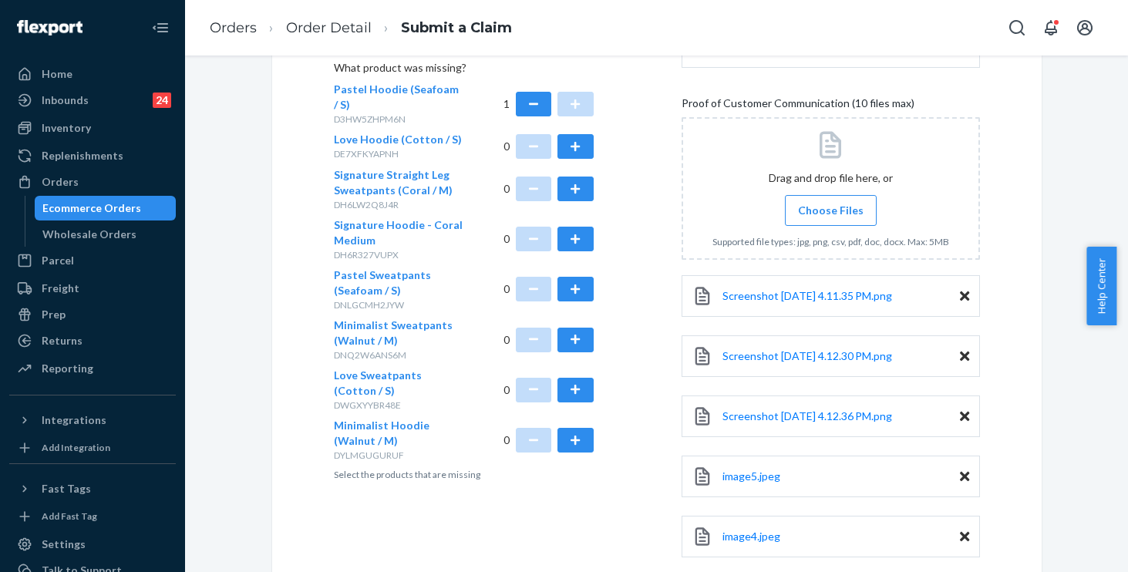
scroll to position [490, 0]
click at [825, 200] on label "Choose Files" at bounding box center [831, 210] width 92 height 31
click at [830, 202] on input "Choose Files" at bounding box center [830, 210] width 1 height 17
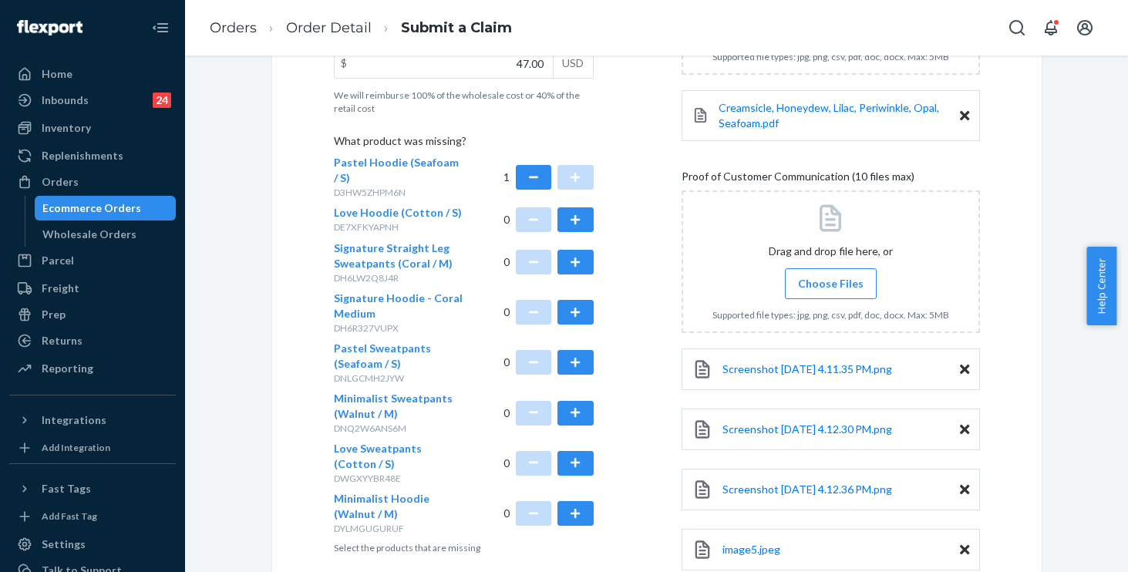
scroll to position [639, 0]
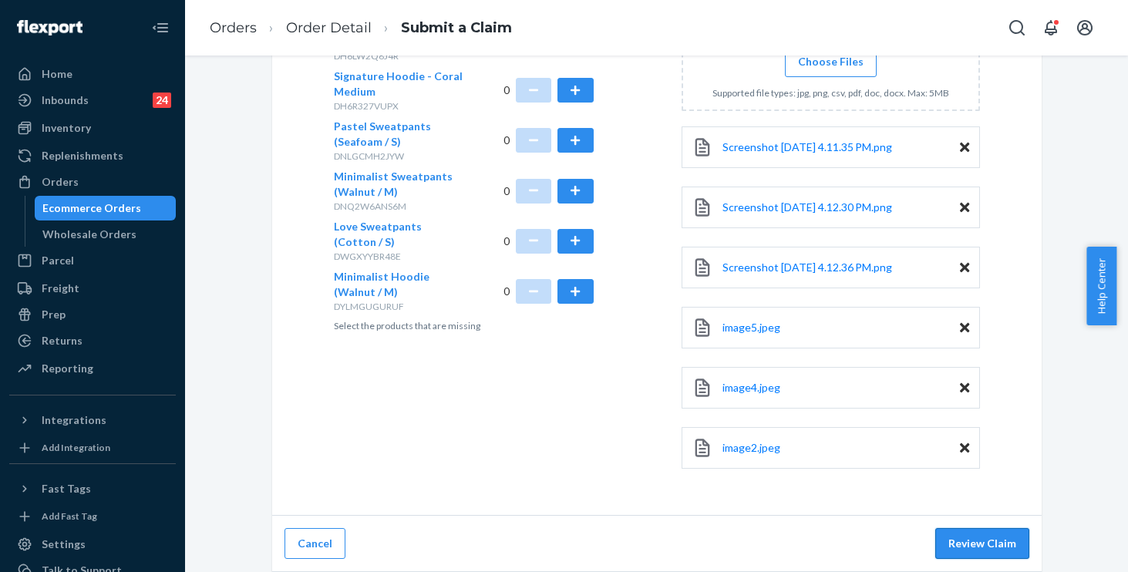
click at [959, 552] on button "Review Claim" at bounding box center [982, 543] width 94 height 31
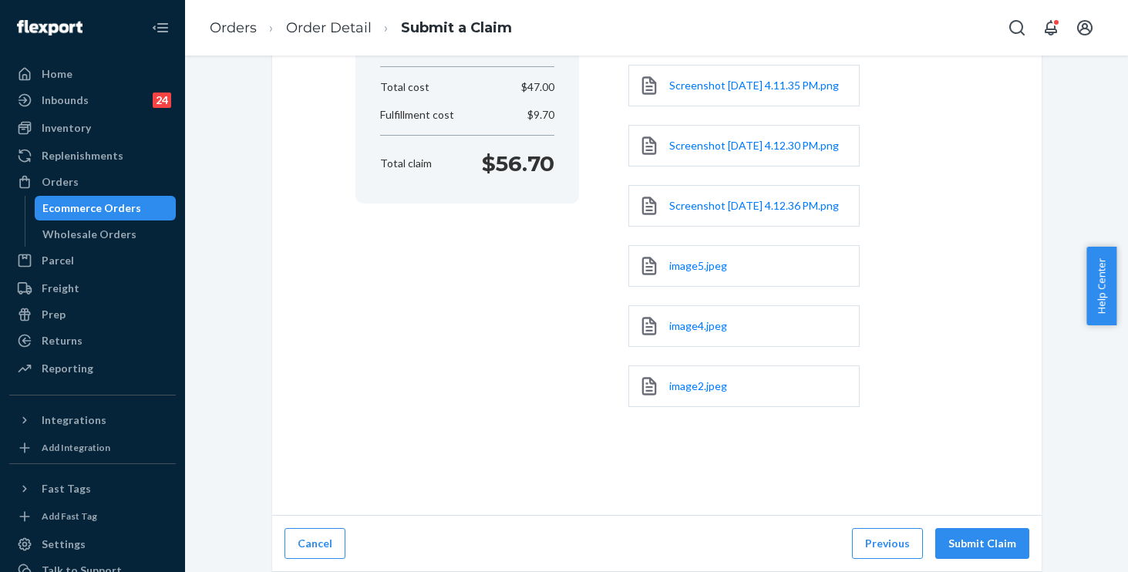
scroll to position [345, 0]
click at [468, 369] on div "Claim summary Flexport Order ID 136322490 Claim Missing product Missing Product…" at bounding box center [656, 158] width 603 height 577
click at [991, 547] on button "Submit Claim" at bounding box center [982, 543] width 94 height 31
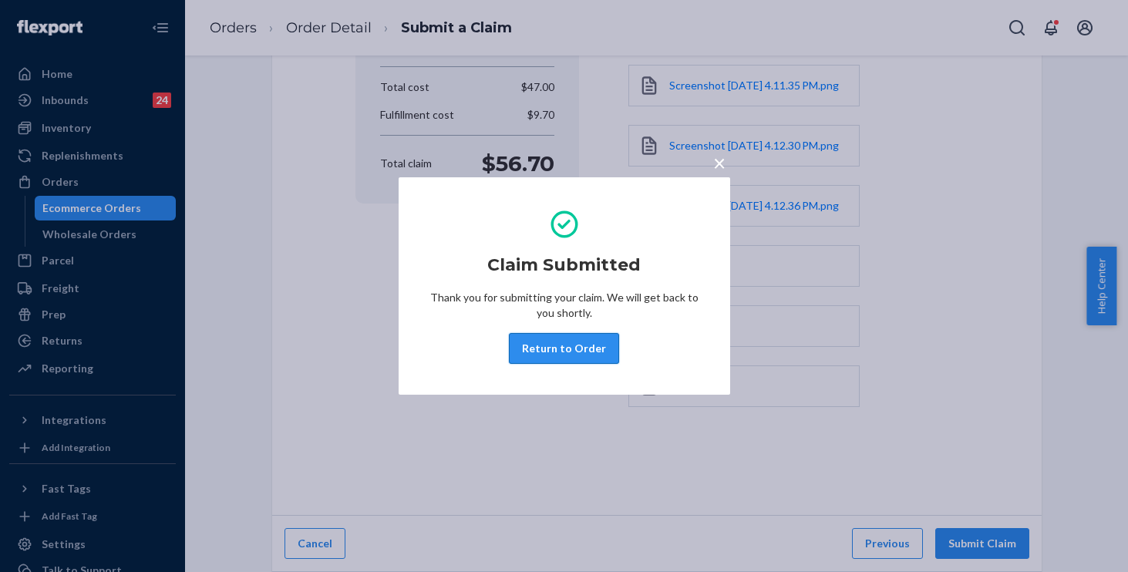
click at [557, 344] on button "Return to Order" at bounding box center [564, 348] width 110 height 31
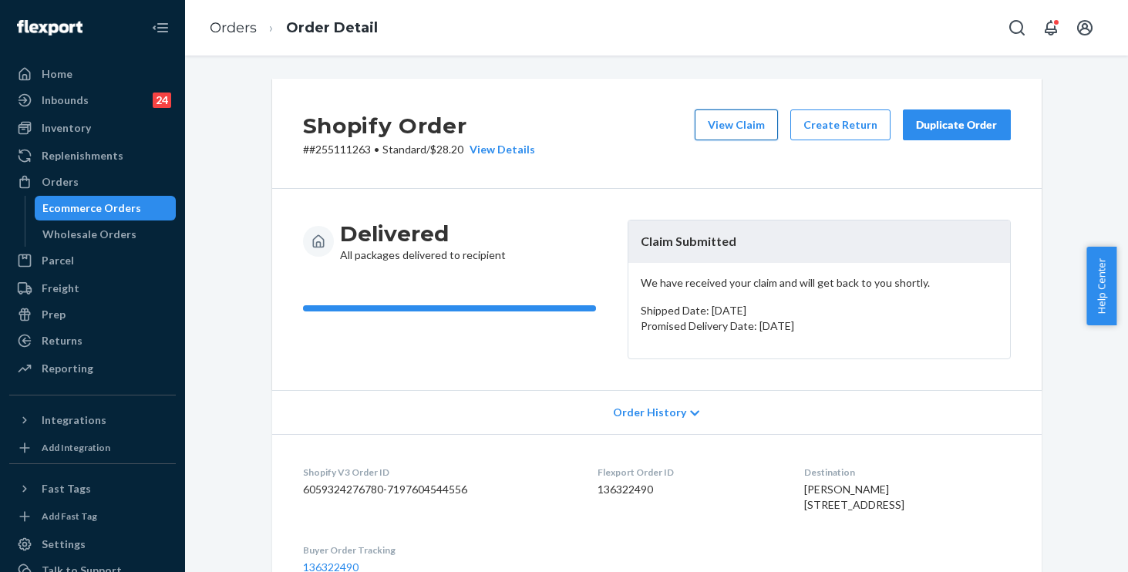
click at [725, 128] on button "View Claim" at bounding box center [736, 124] width 83 height 31
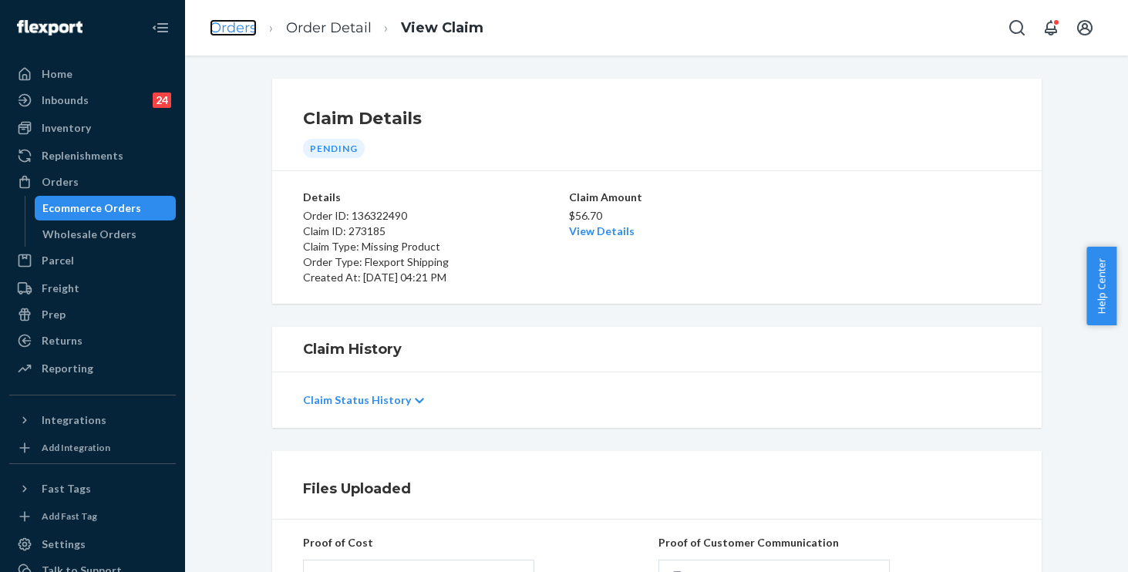
click at [229, 33] on link "Orders" at bounding box center [233, 27] width 47 height 17
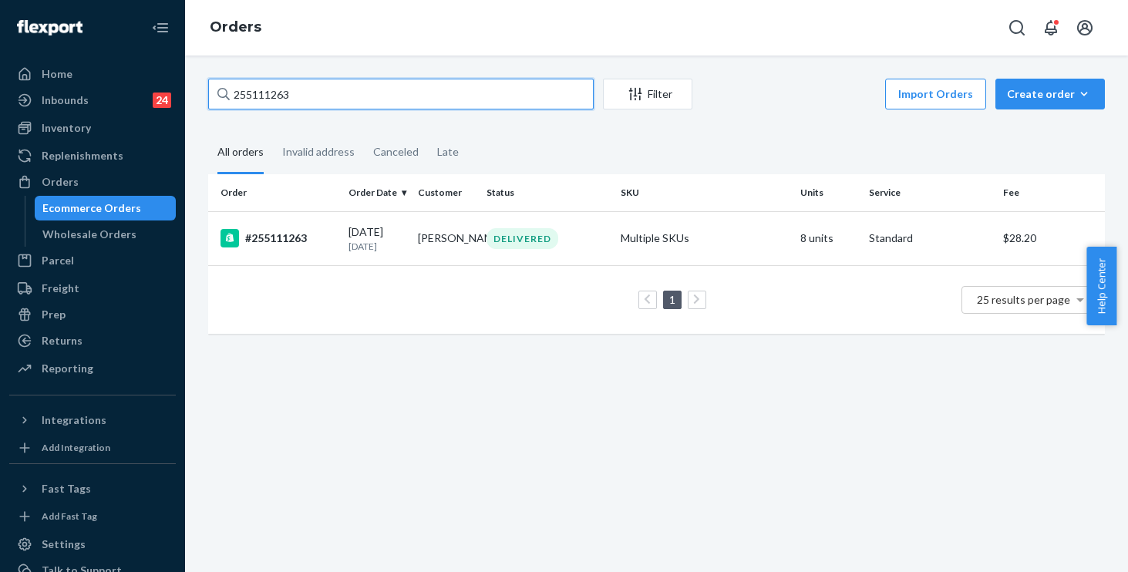
click at [317, 106] on input "255111263" at bounding box center [401, 94] width 386 height 31
drag, startPoint x: 217, startPoint y: 79, endPoint x: 126, endPoint y: 69, distance: 92.4
click at [126, 69] on div "Home Inbounds 24 Shipping Plans Problems 24 Inventory Products Replenishments O…" at bounding box center [564, 286] width 1128 height 572
paste input "214247"
type input "255214247"
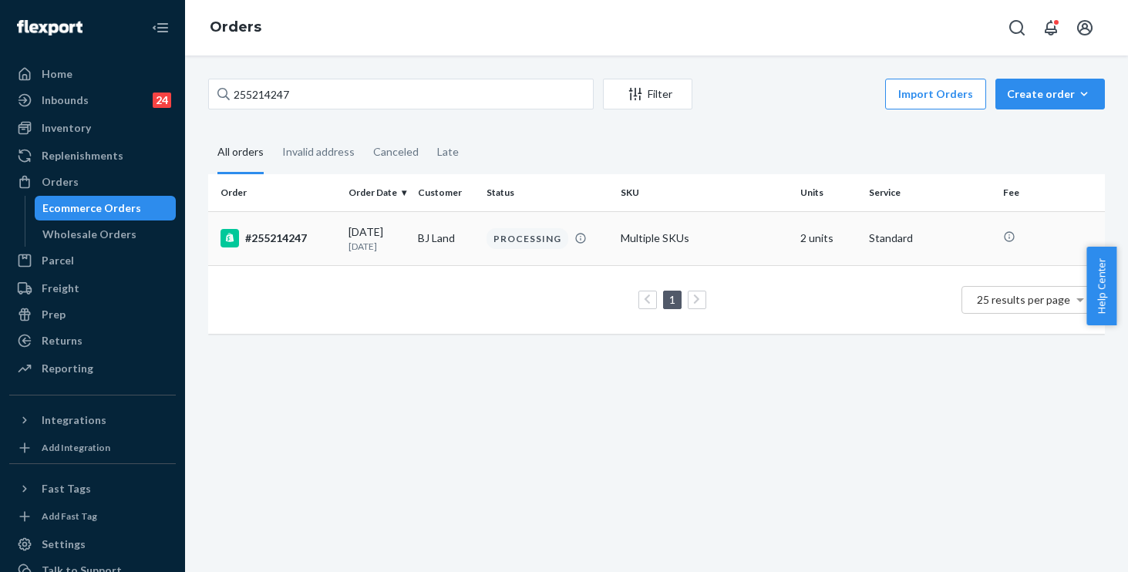
click at [766, 237] on td "Multiple SKUs" at bounding box center [704, 238] width 180 height 54
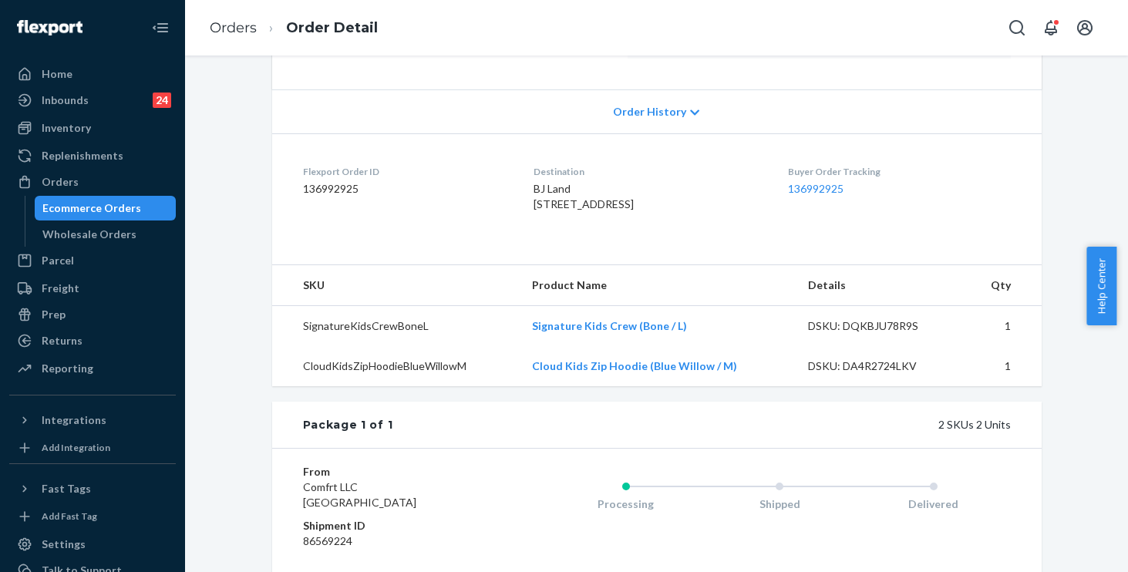
scroll to position [21, 0]
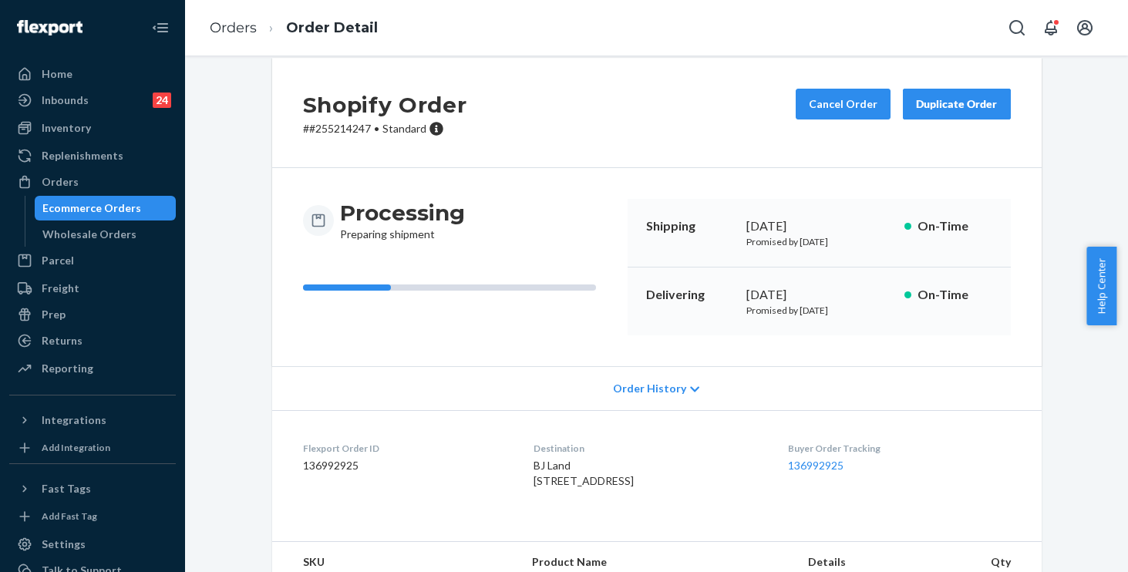
click at [635, 397] on div "Order History" at bounding box center [656, 388] width 769 height 44
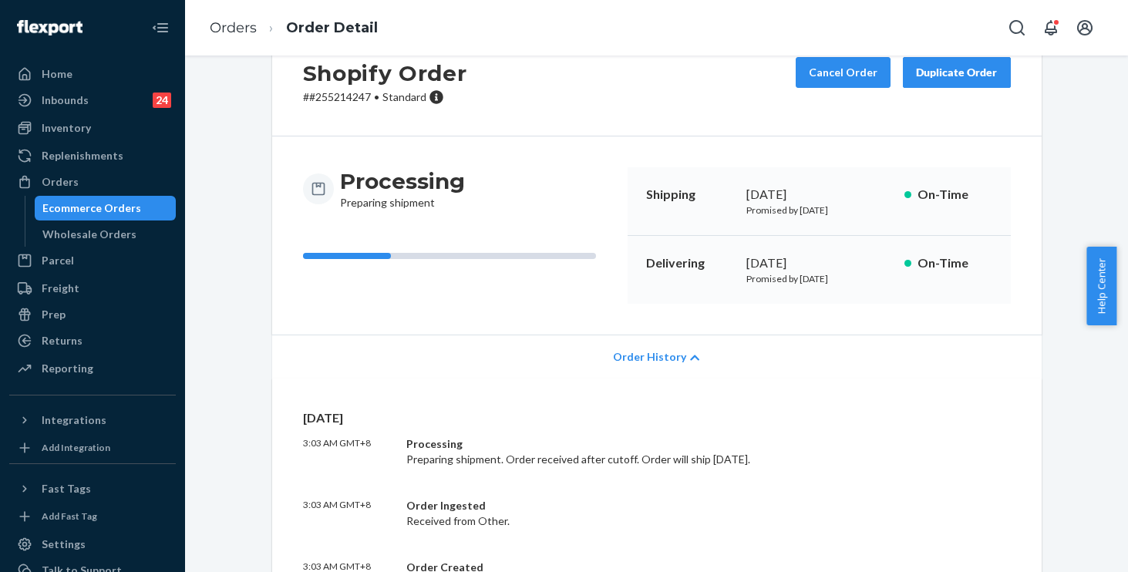
scroll to position [56, 0]
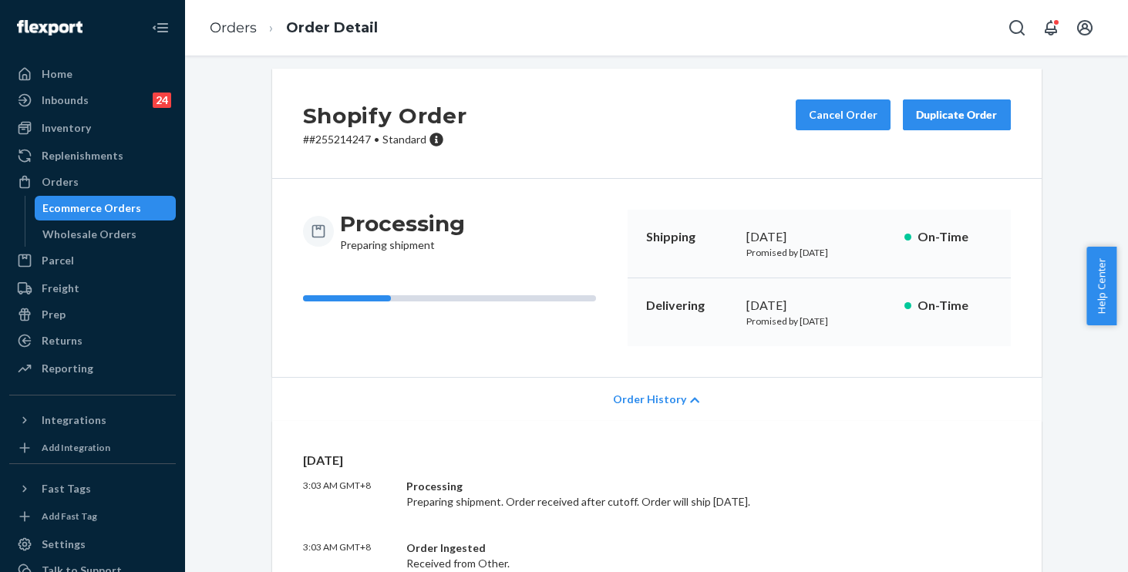
scroll to position [0, 0]
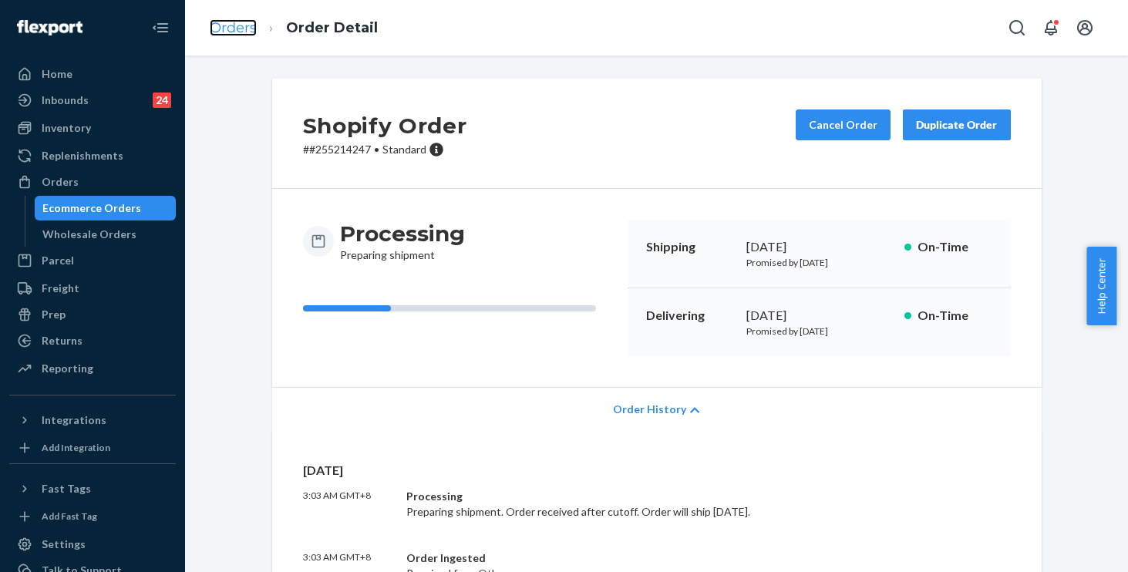
click at [229, 33] on link "Orders" at bounding box center [233, 27] width 47 height 17
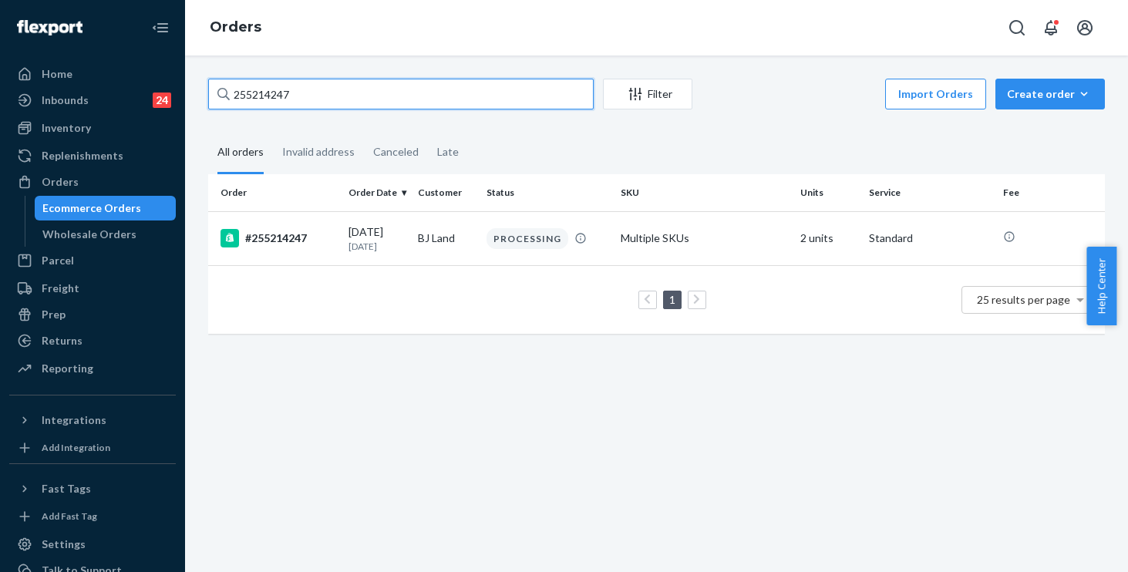
click at [303, 89] on input "255214247" at bounding box center [401, 94] width 386 height 31
drag, startPoint x: 210, startPoint y: 77, endPoint x: 113, endPoint y: 52, distance: 100.2
click at [113, 52] on div "Home Inbounds 24 Shipping Plans Problems 24 Inventory Products Replenishments O…" at bounding box center [564, 286] width 1128 height 572
paste input "41475"
type input "255241475"
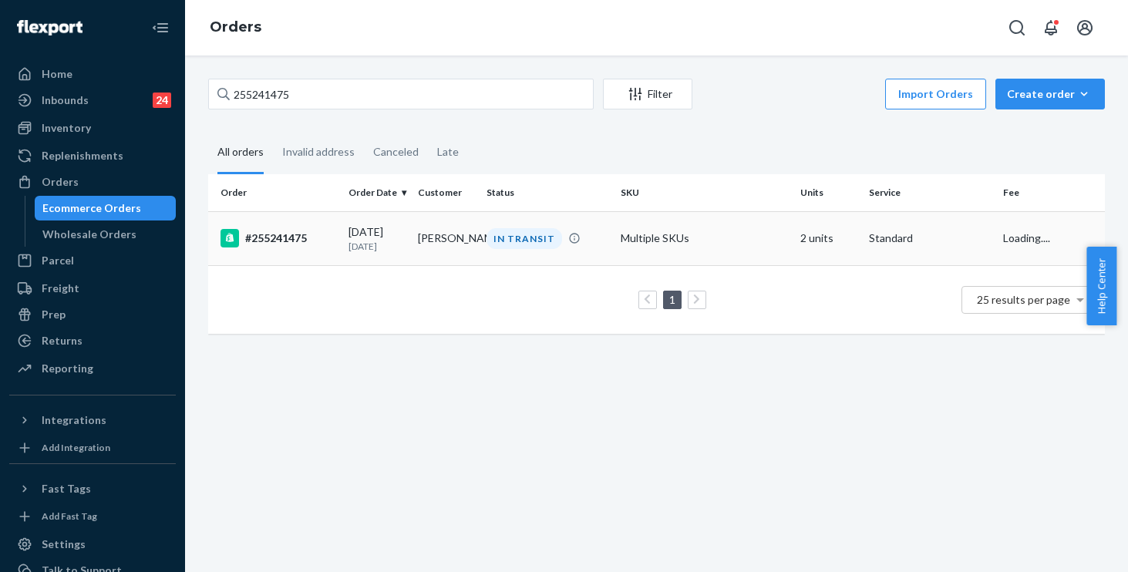
click at [749, 247] on td "Multiple SKUs" at bounding box center [704, 238] width 180 height 54
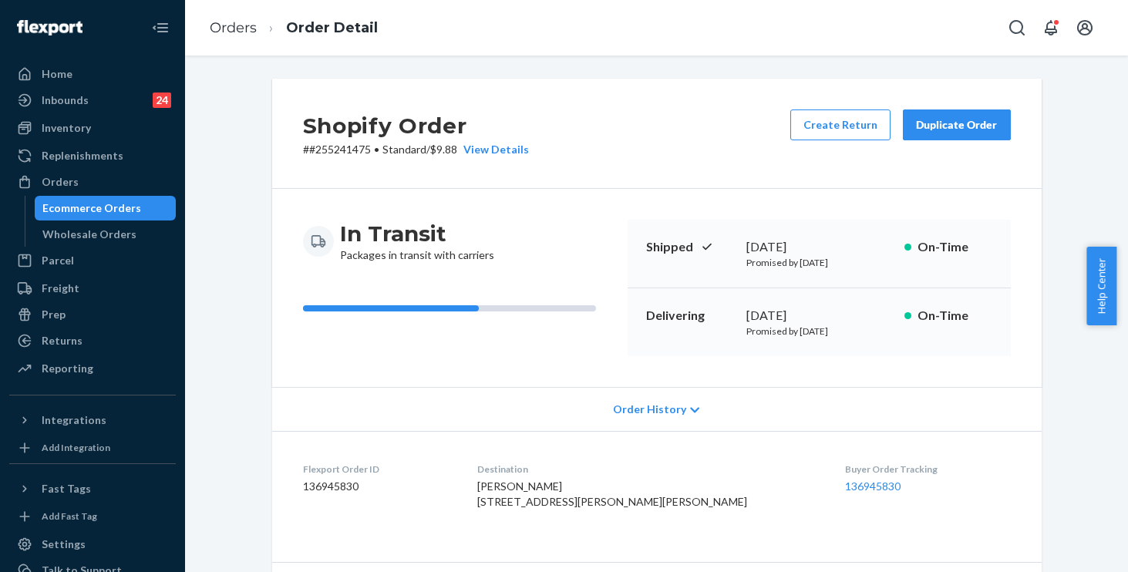
click at [660, 411] on span "Order History" at bounding box center [649, 409] width 73 height 15
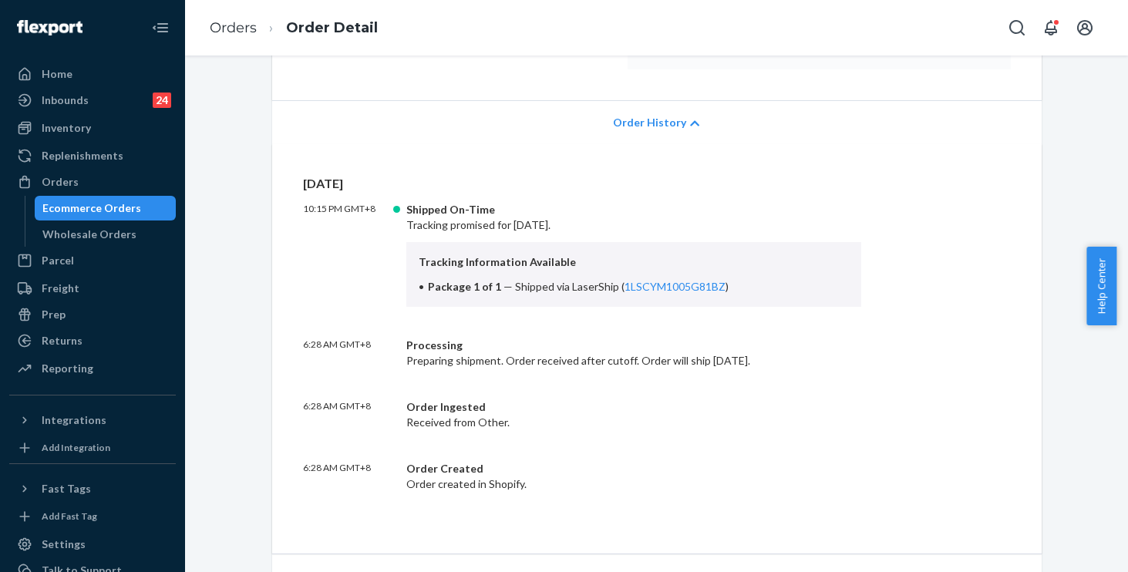
scroll to position [155, 0]
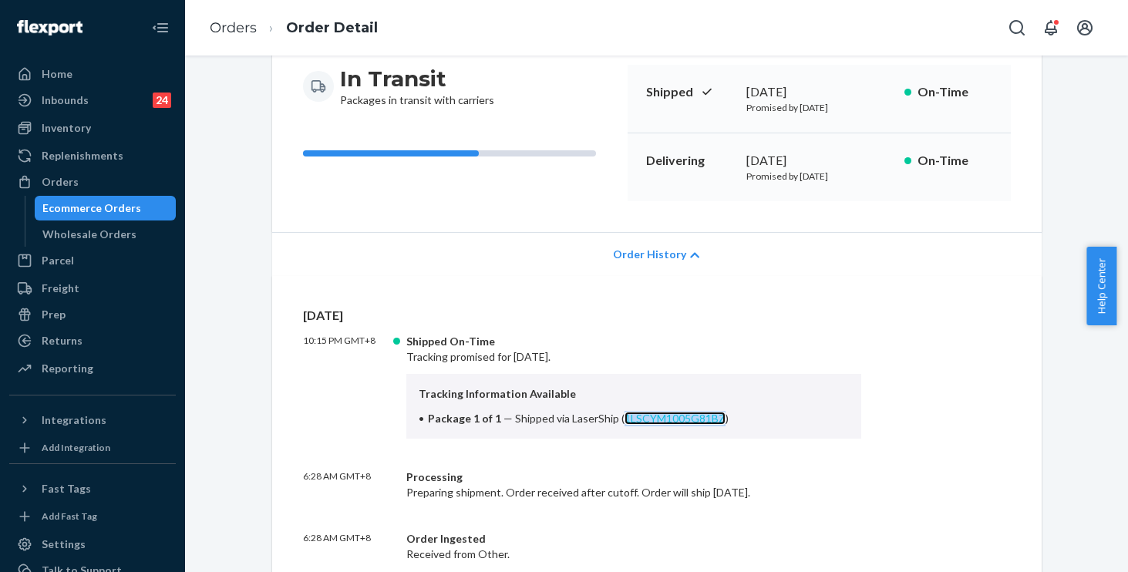
copy link "1LSCYM1005G81BZ"
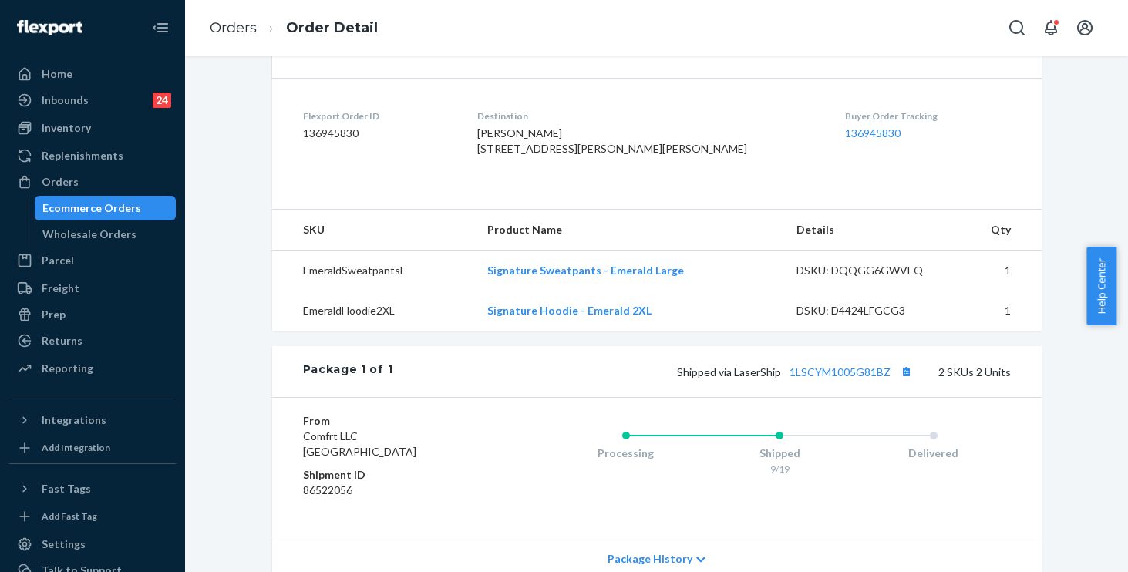
scroll to position [940, 0]
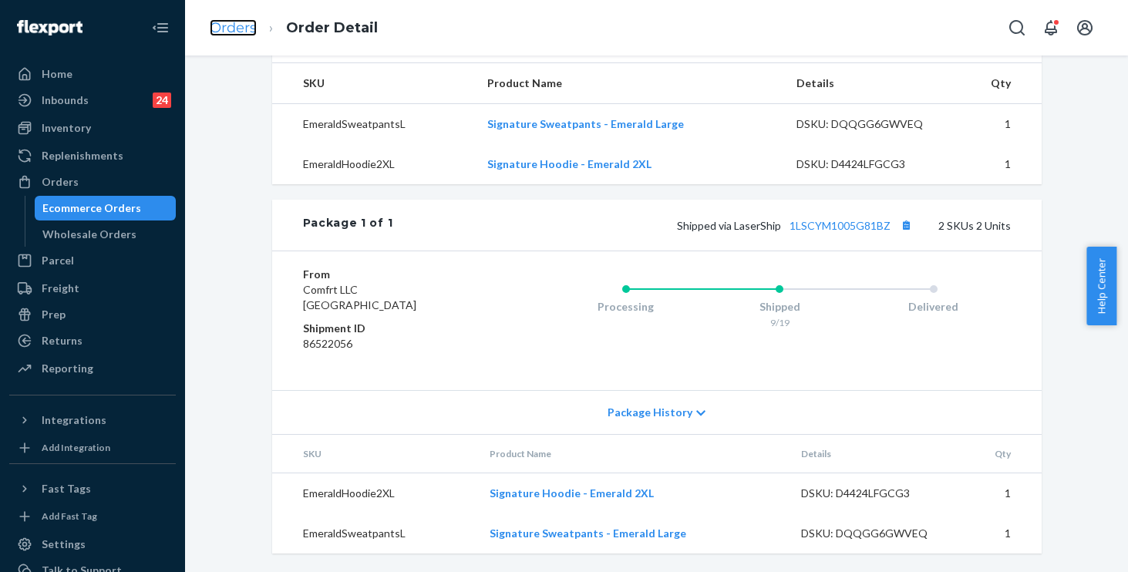
click at [242, 31] on link "Orders" at bounding box center [233, 27] width 47 height 17
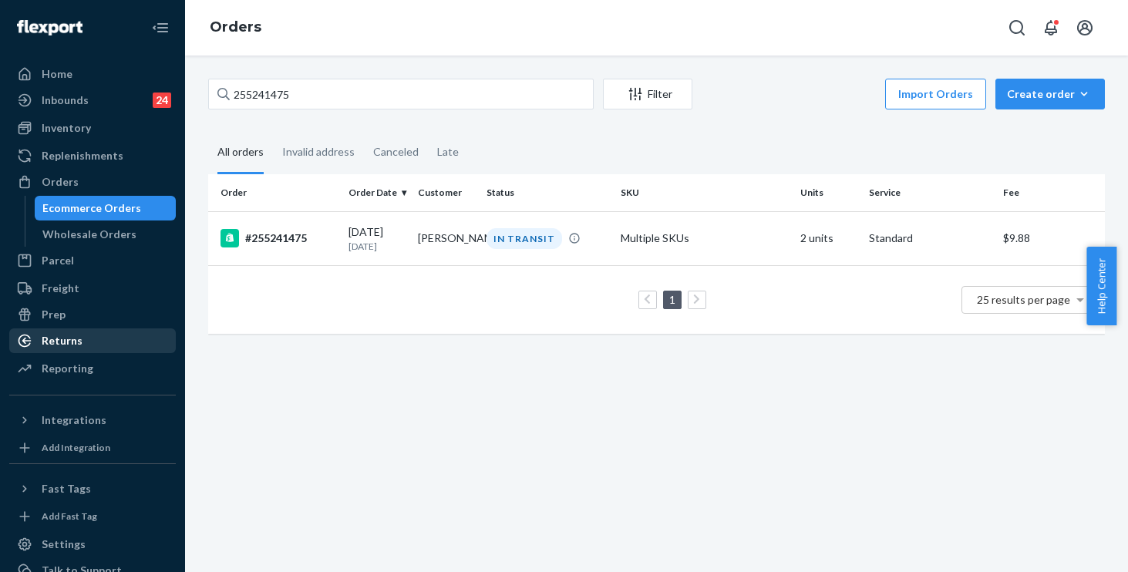
click at [69, 337] on div "Returns" at bounding box center [62, 340] width 41 height 15
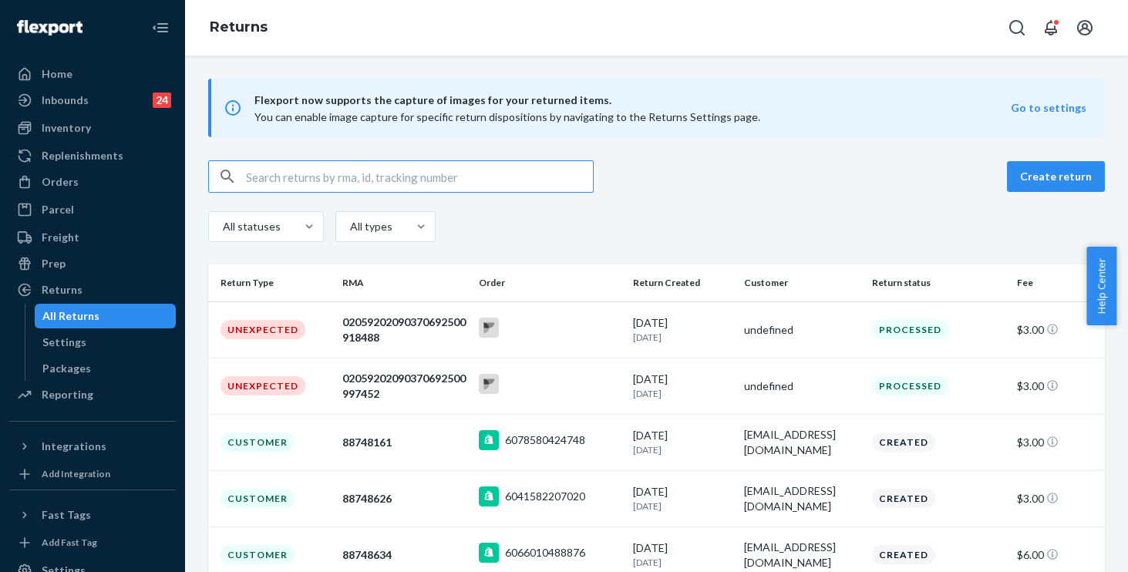
click at [332, 181] on input "text" at bounding box center [419, 176] width 347 height 31
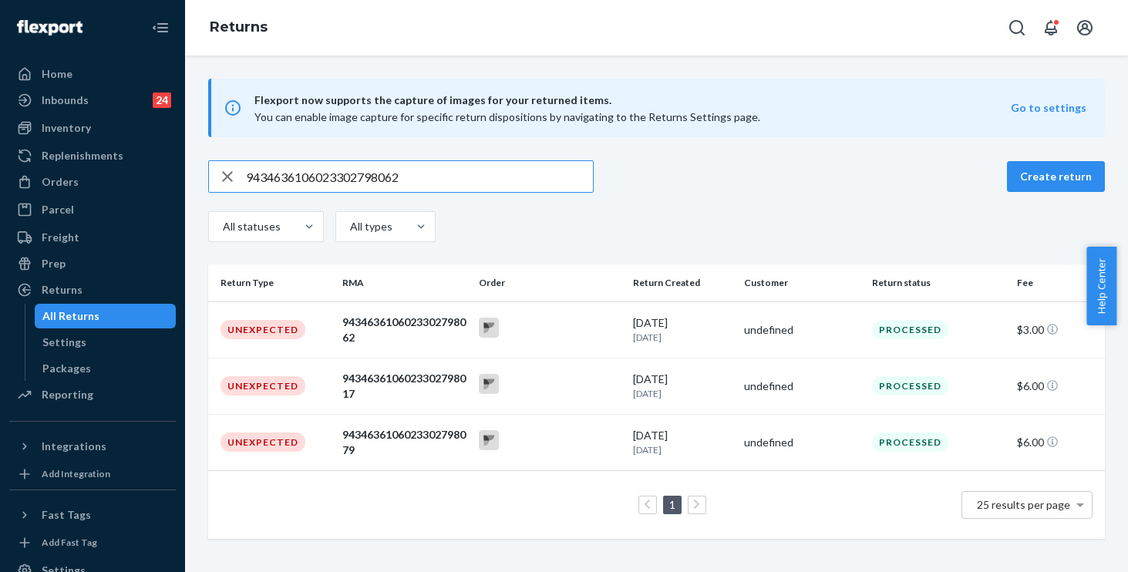
type input "9434636106023302798062"
click at [79, 129] on div "Inventory" at bounding box center [66, 127] width 49 height 15
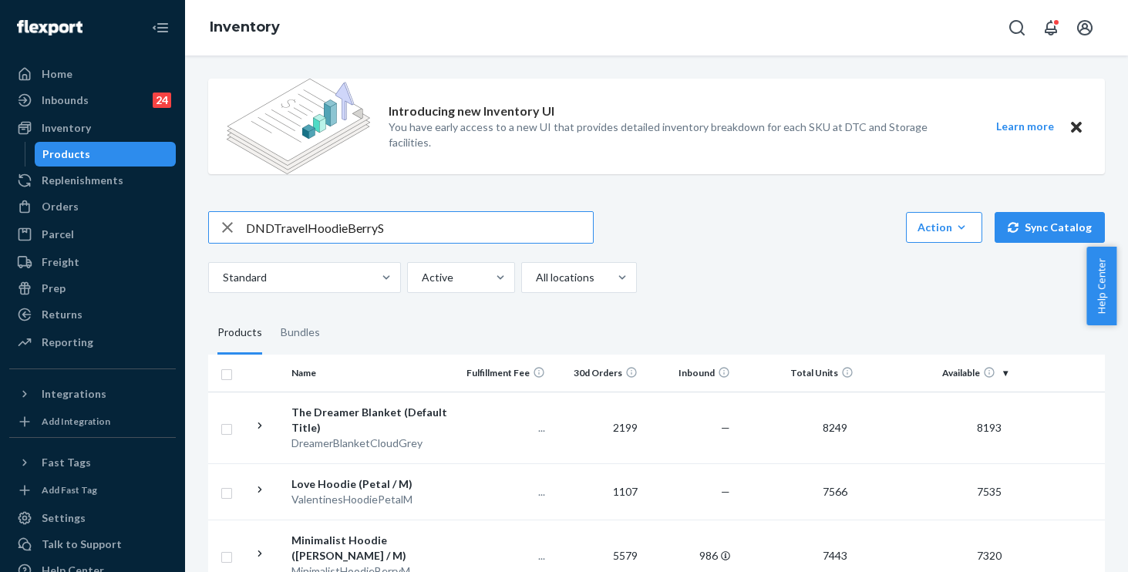
click at [274, 230] on input "DNDTravelHoodieBerryS" at bounding box center [419, 227] width 347 height 31
click at [310, 230] on input "DND TravelHoodieBerryS" at bounding box center [419, 227] width 347 height 31
click at [352, 227] on input "DND Travel HoodieBerryS" at bounding box center [419, 227] width 347 height 31
click at [384, 227] on input "DND Travel Hoodie BerryS" at bounding box center [419, 227] width 347 height 31
click at [480, 237] on input "DND Travel Hoodie [PERSON_NAME] S" at bounding box center [419, 227] width 347 height 31
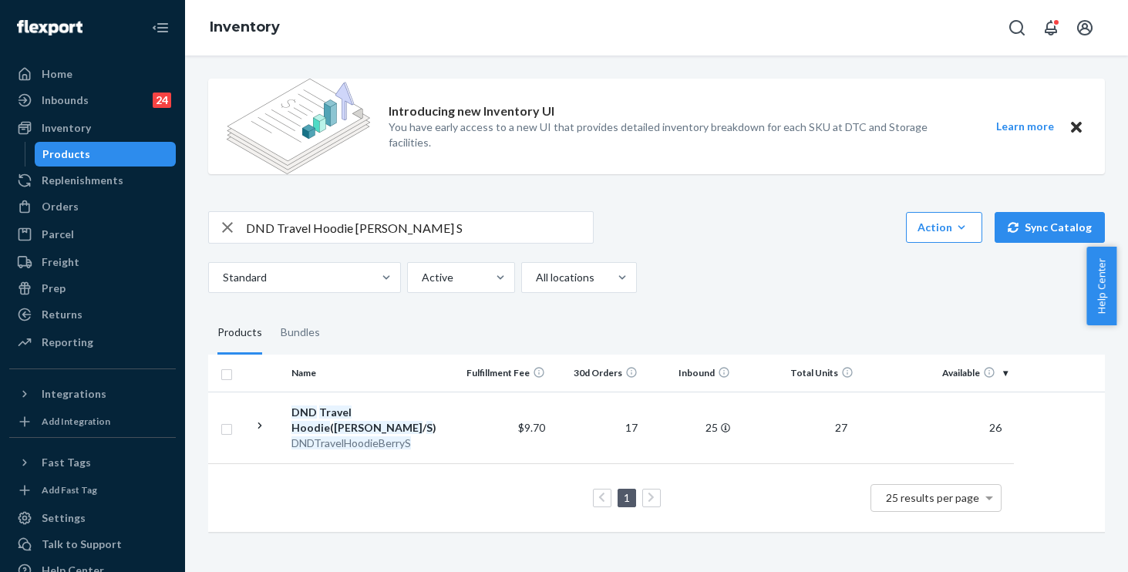
click at [416, 231] on input "DND Travel Hoodie [PERSON_NAME] S" at bounding box center [419, 227] width 347 height 31
type input "DND Travel Hoodie [PERSON_NAME] l"
